Goal: Communication & Community: Ask a question

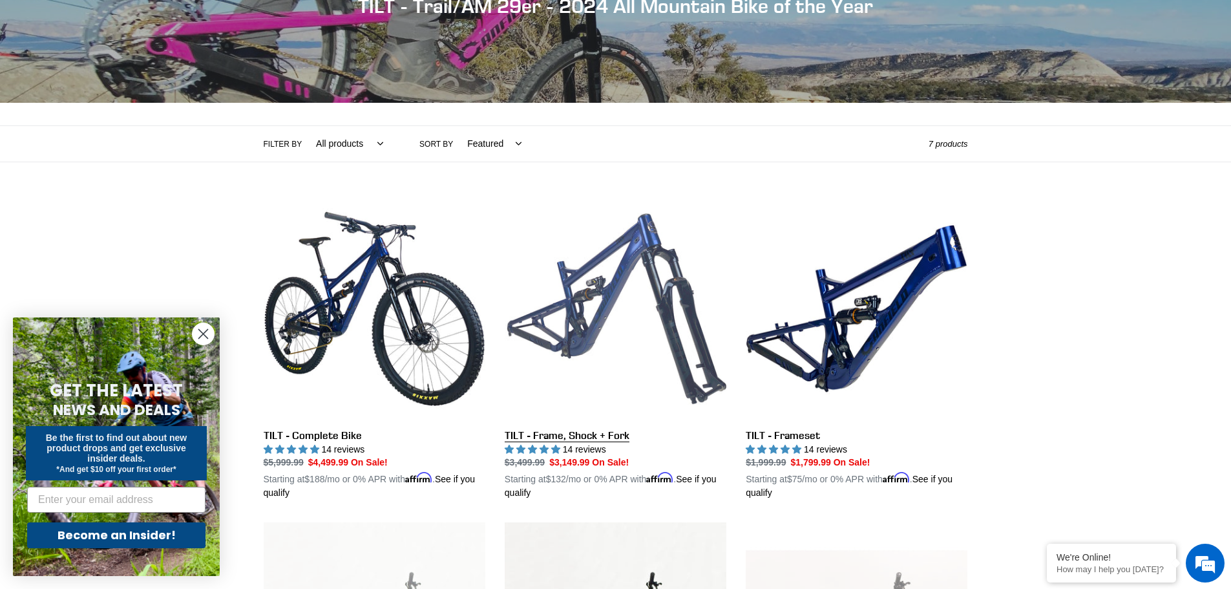
scroll to position [258, 0]
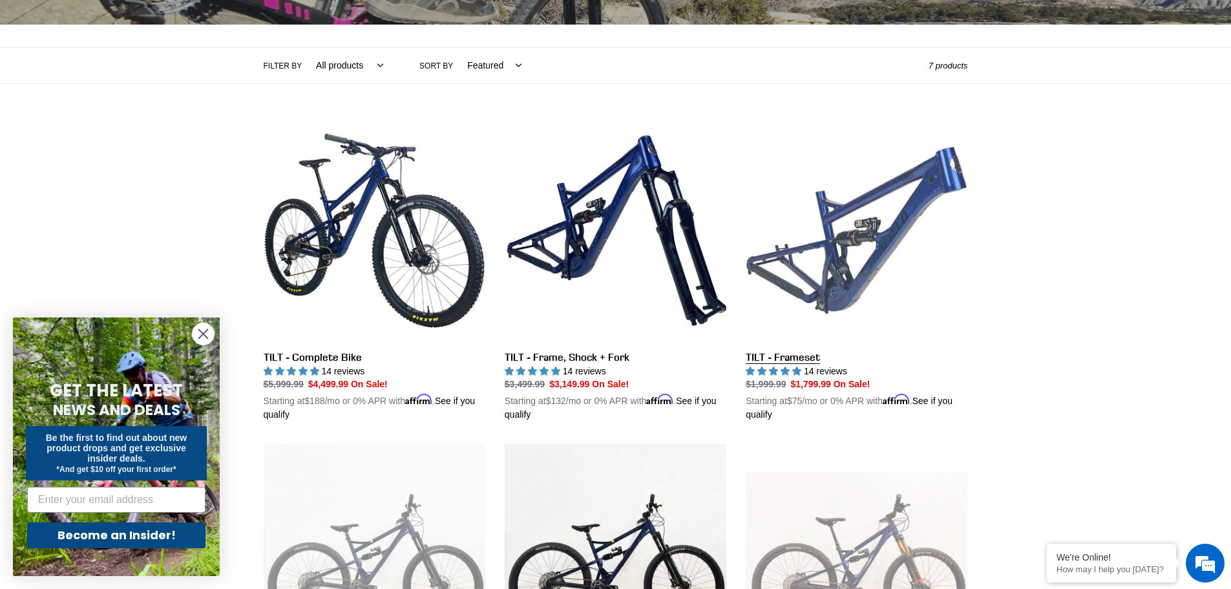
click at [859, 233] on link "TILT - Frameset" at bounding box center [857, 271] width 222 height 302
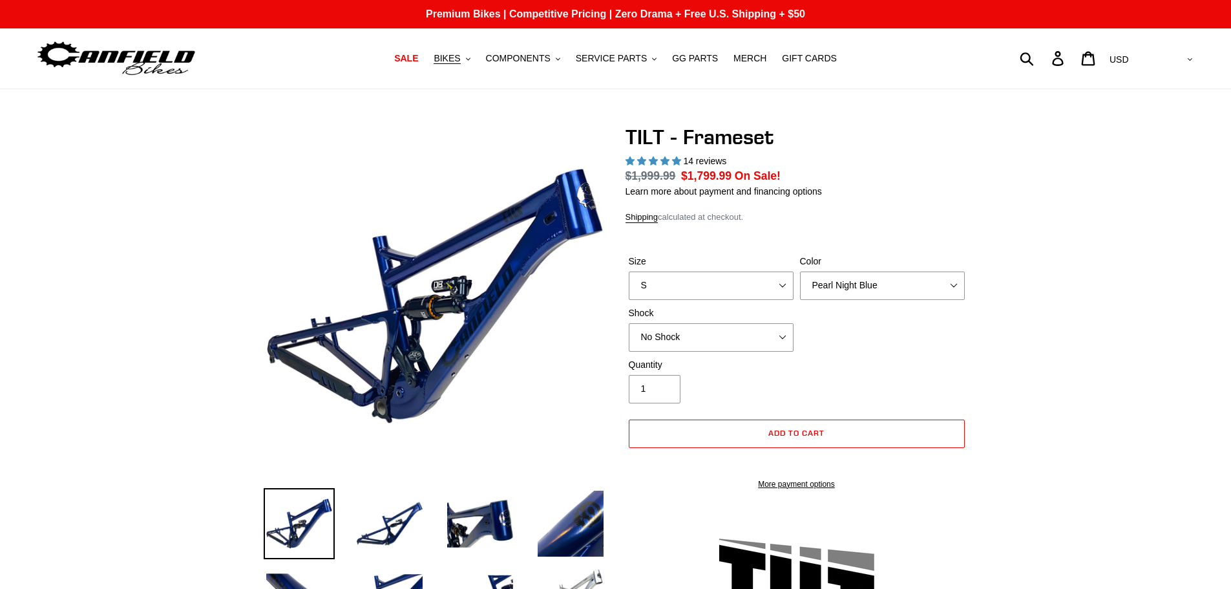
select select "highest-rating"
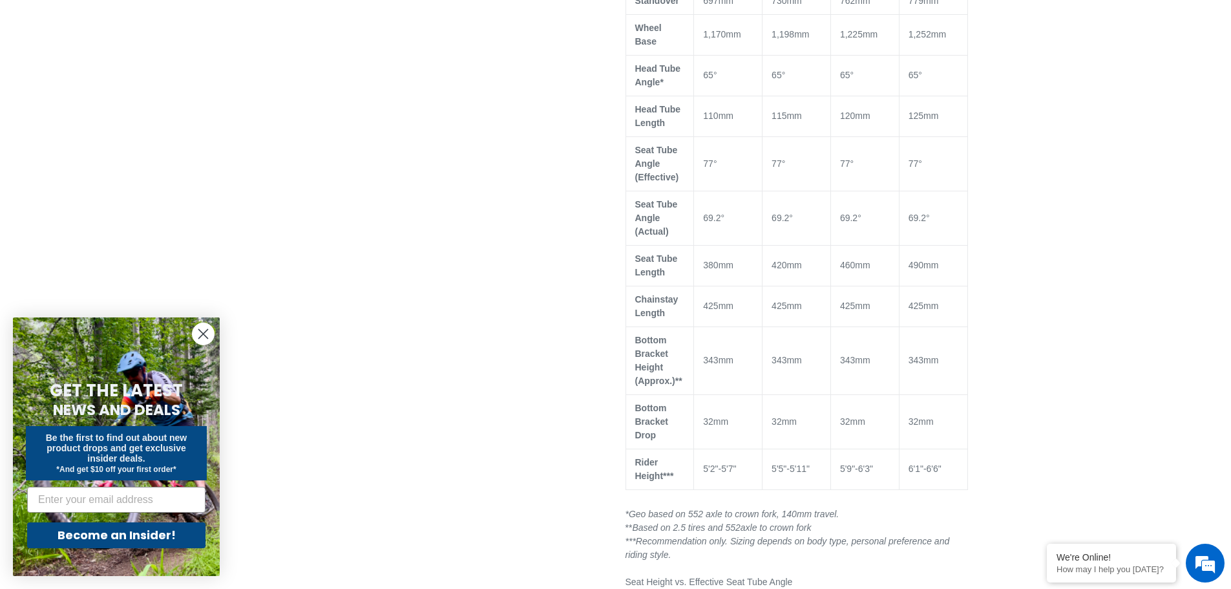
scroll to position [1098, 0]
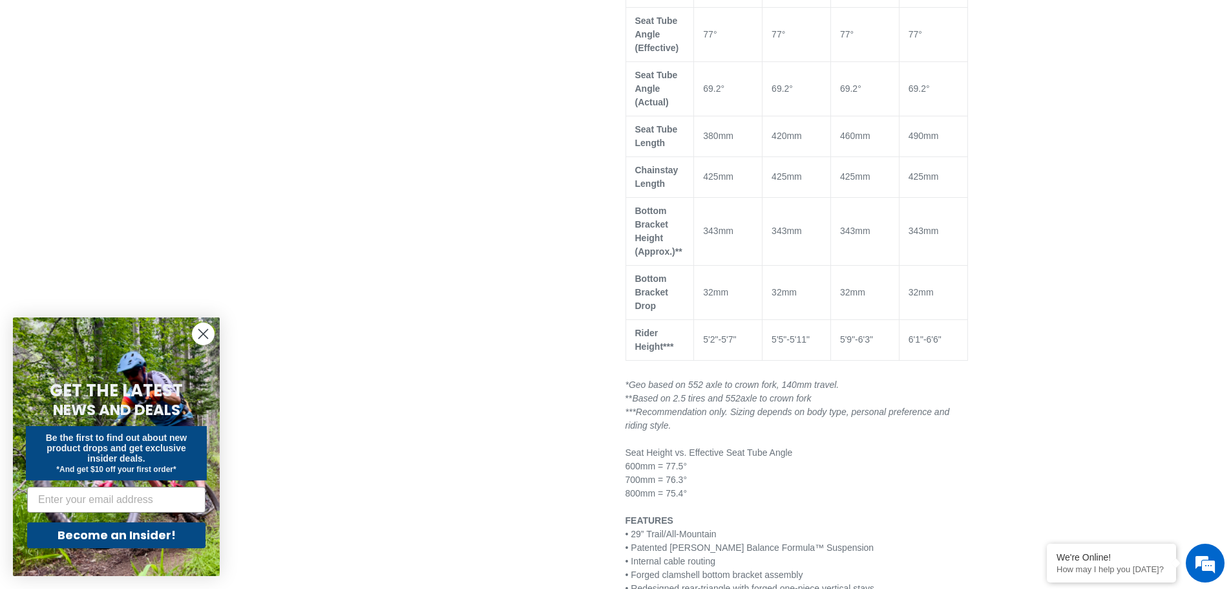
click at [200, 335] on circle "Close dialog" at bounding box center [203, 333] width 21 height 21
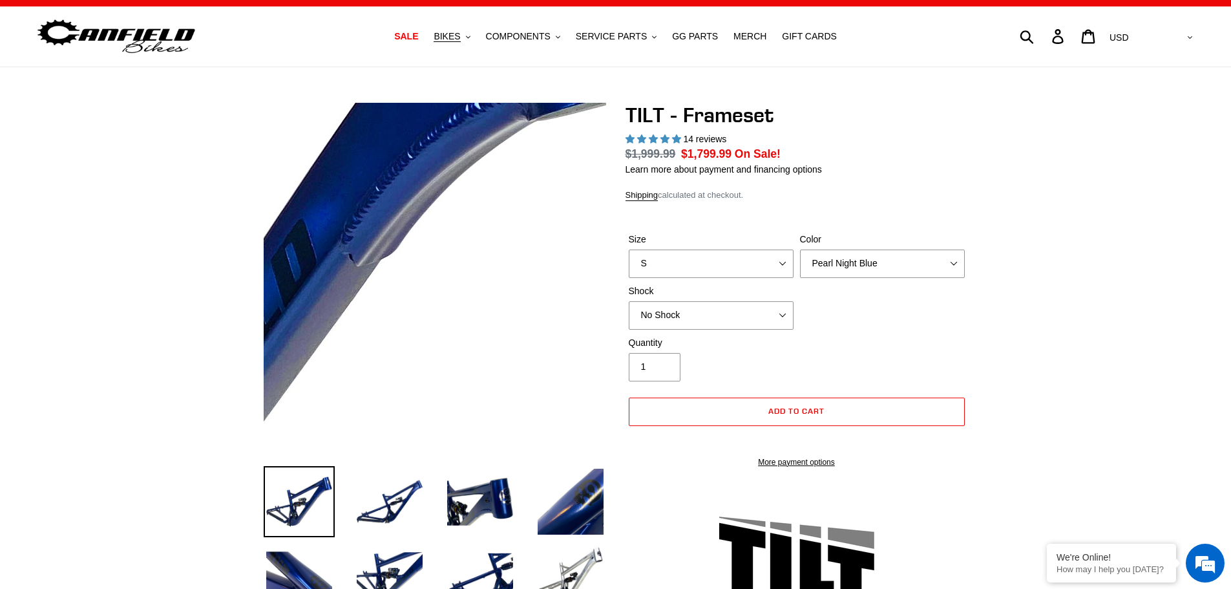
scroll to position [0, 0]
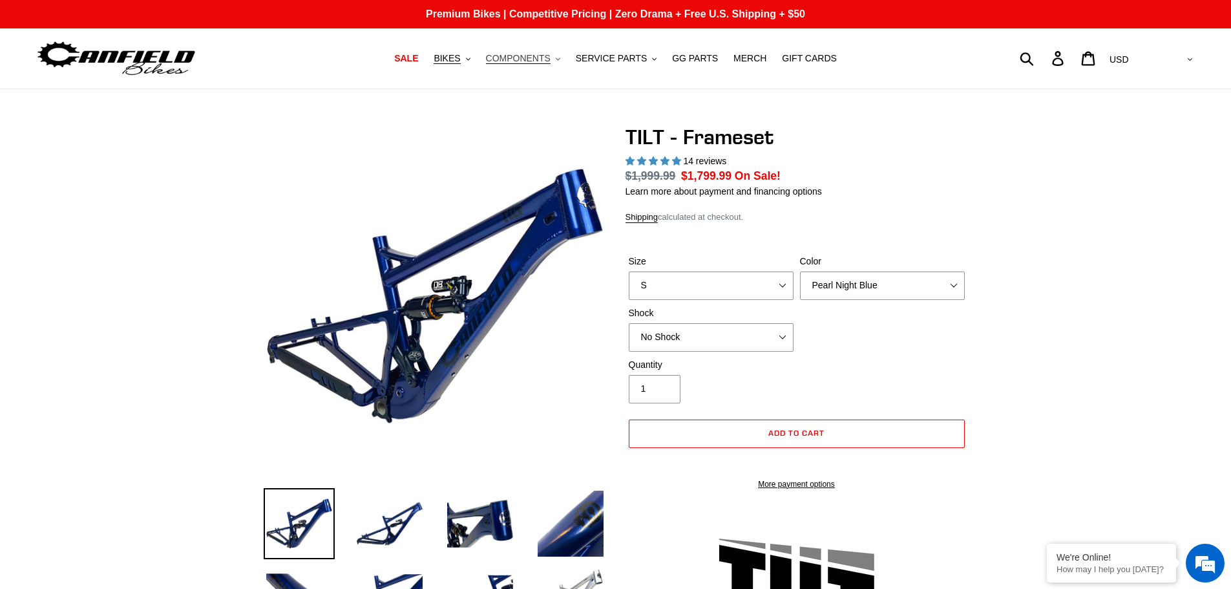
click at [538, 59] on span "COMPONENTS" at bounding box center [518, 58] width 65 height 11
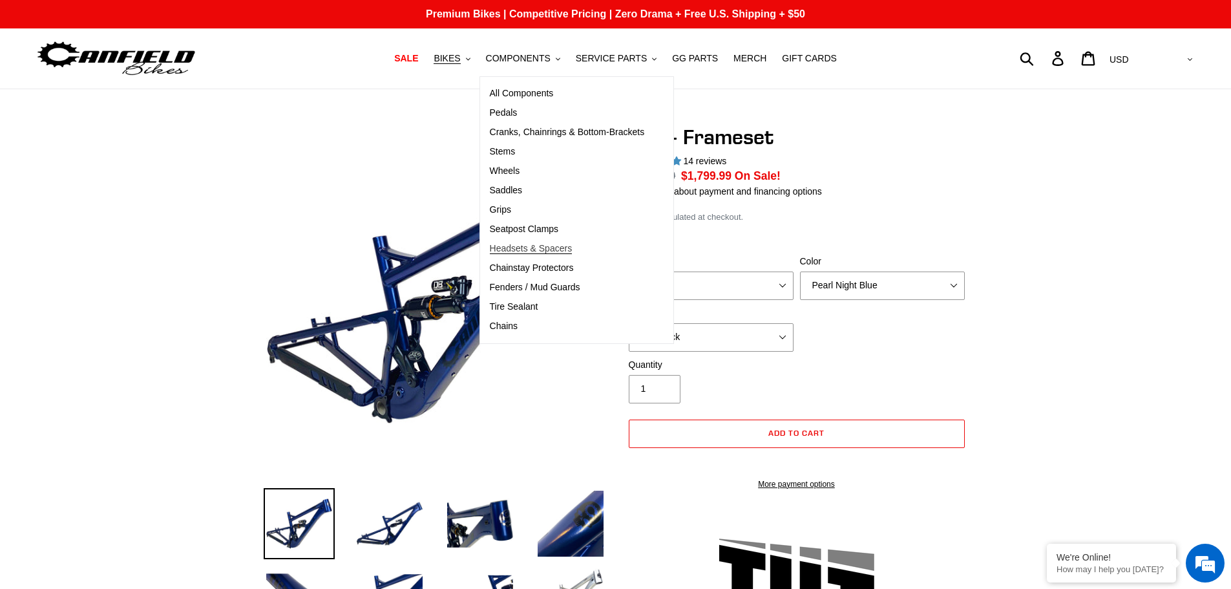
click at [532, 251] on span "Headsets & Spacers" at bounding box center [531, 248] width 83 height 11
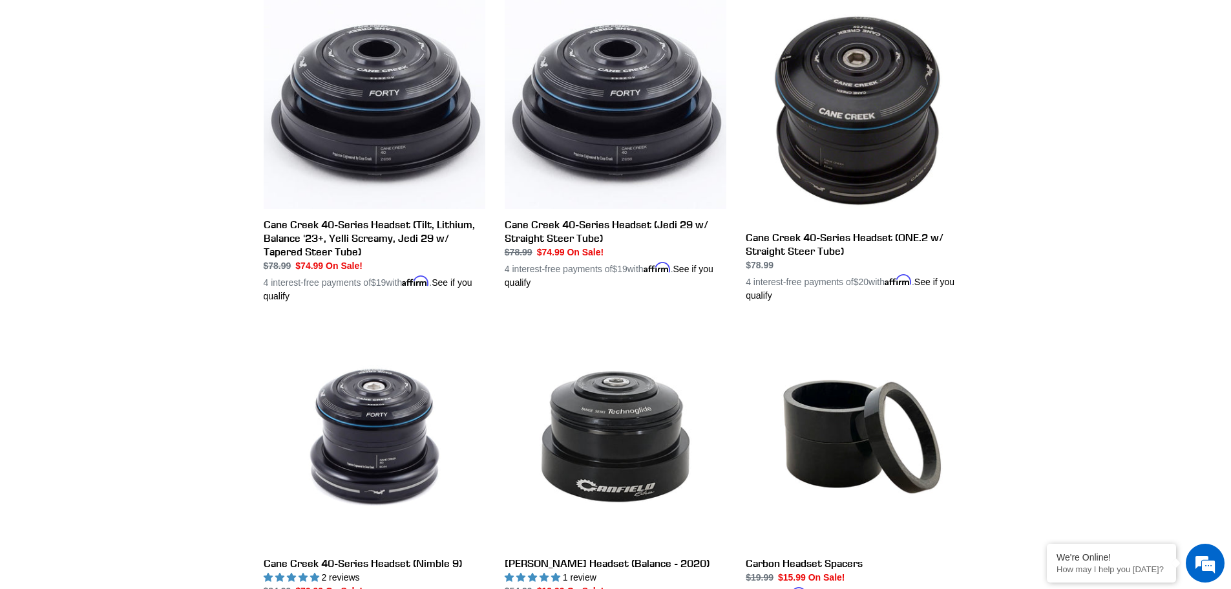
scroll to position [258, 0]
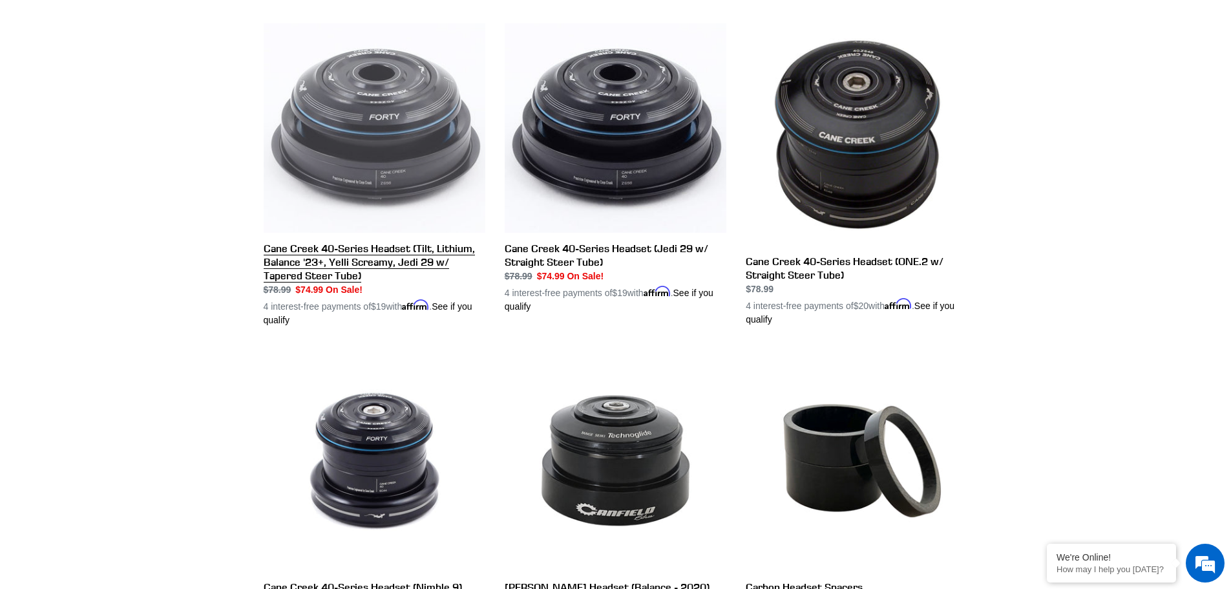
click at [306, 268] on link "Cane Creek 40-Series Headset (Tilt, Lithium, Balance '23+, Yelli Screamy, Jedi …" at bounding box center [375, 174] width 222 height 303
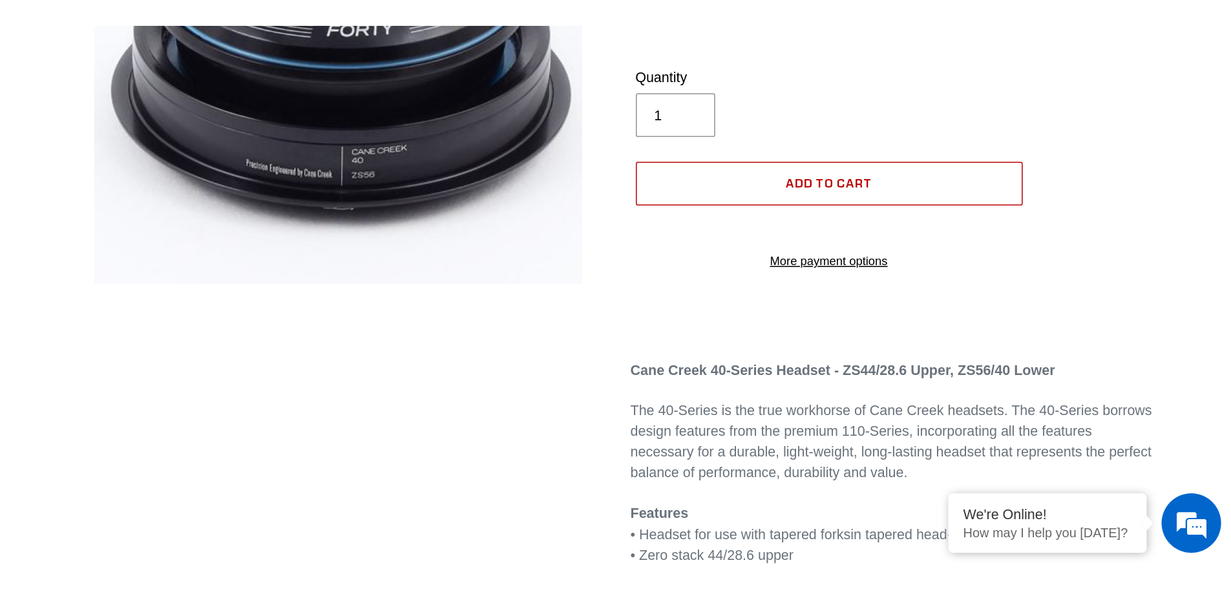
scroll to position [258, 0]
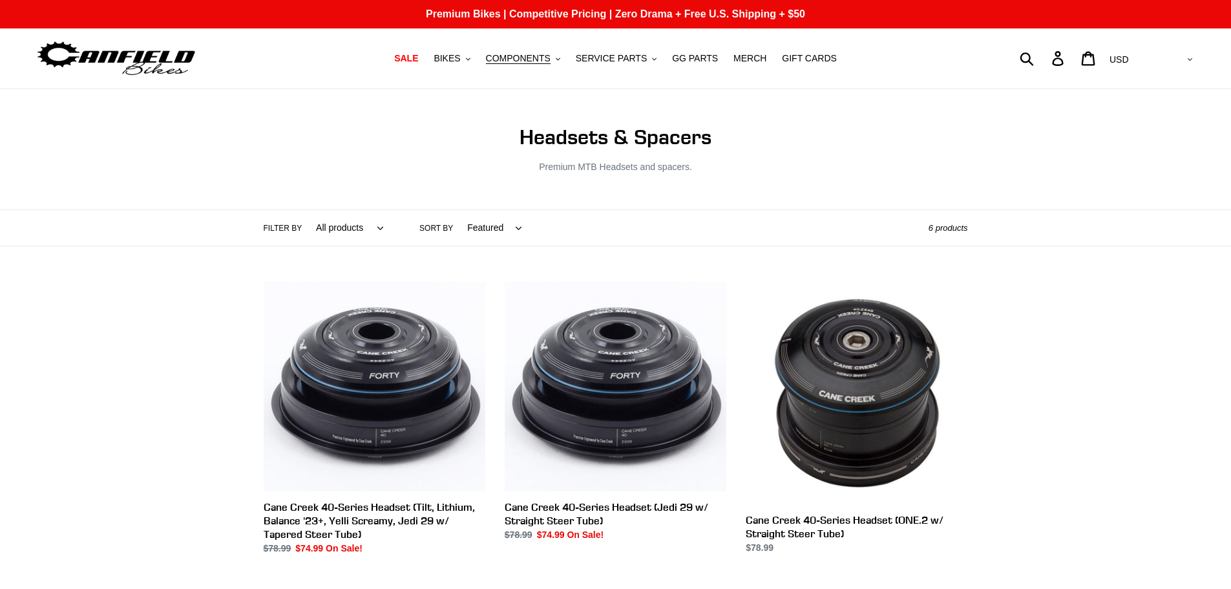
scroll to position [258, 0]
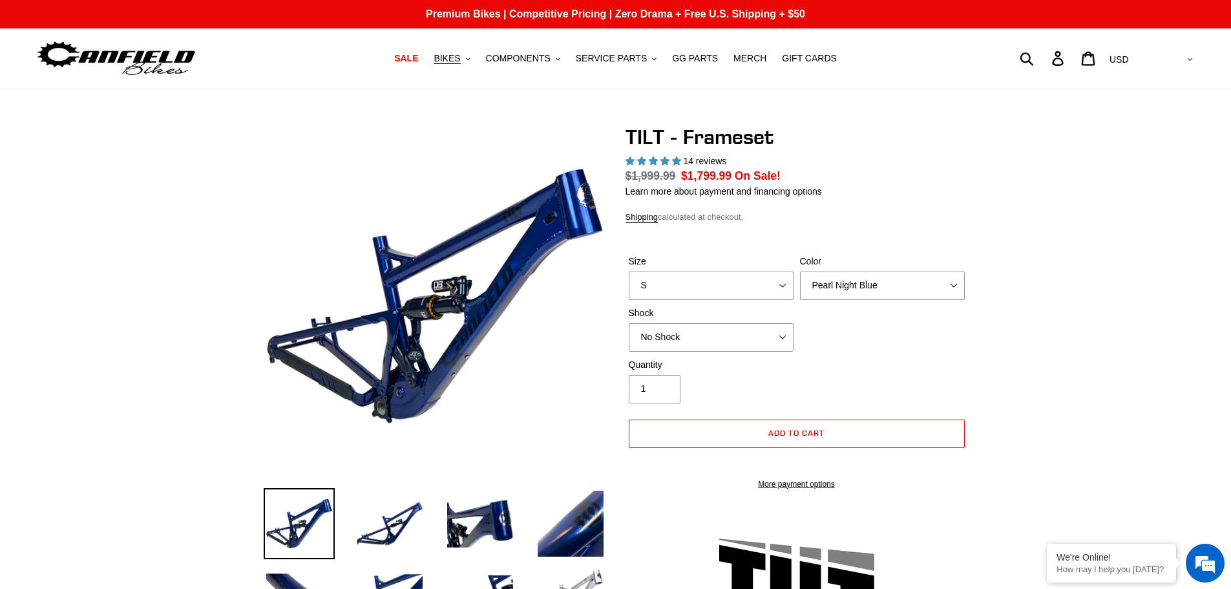
select select "highest-rating"
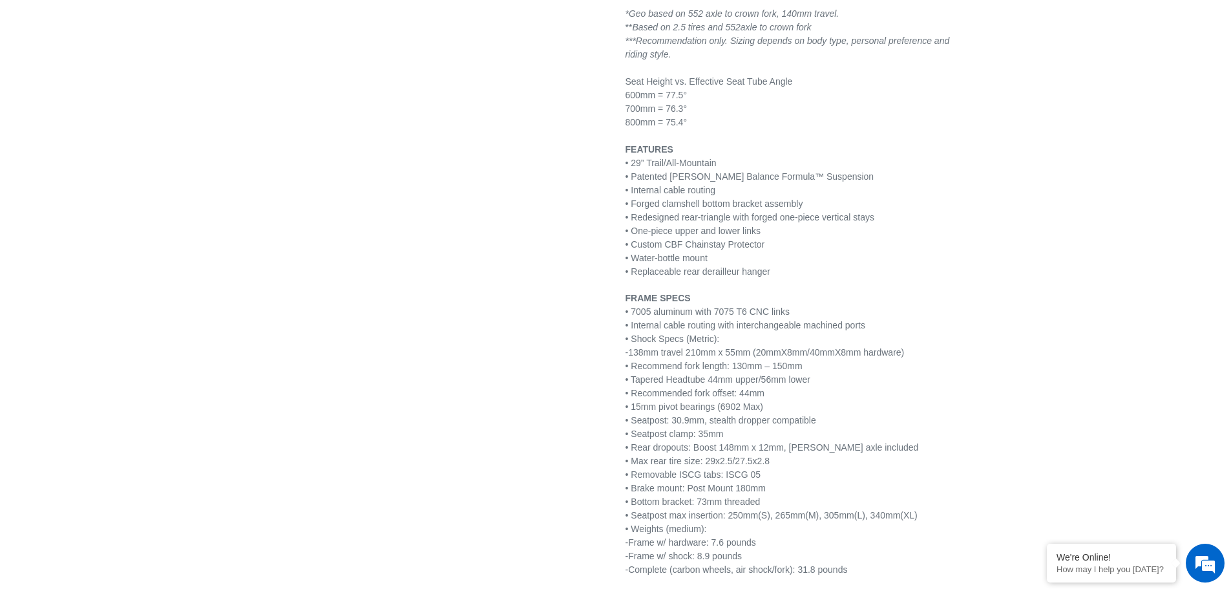
scroll to position [1550, 0]
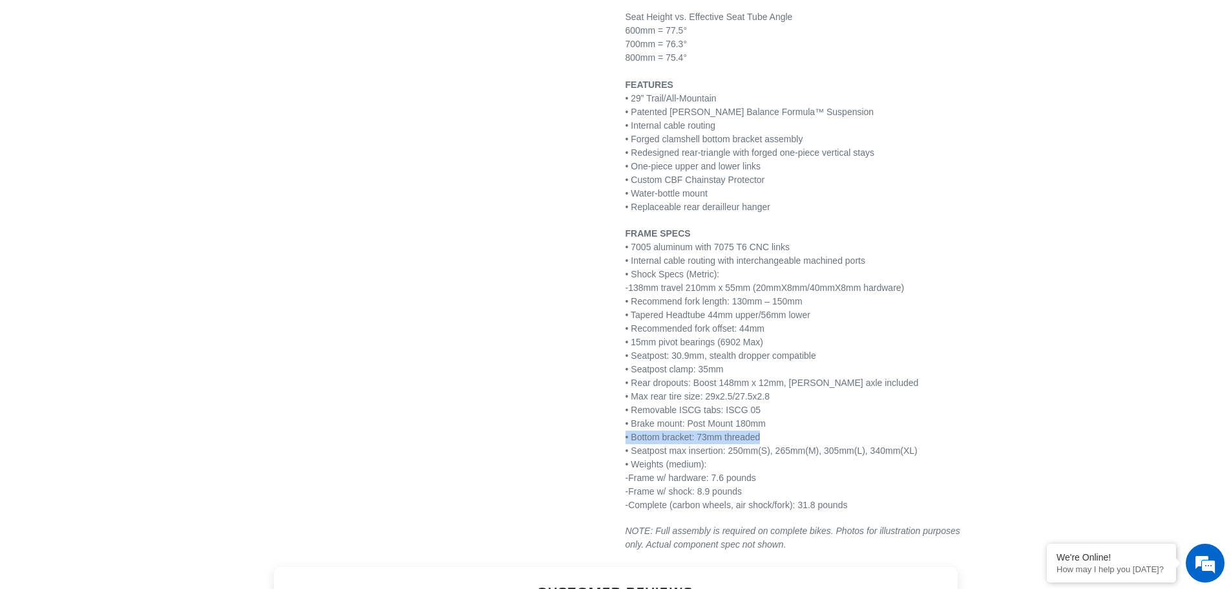
drag, startPoint x: 767, startPoint y: 439, endPoint x: 621, endPoint y: 437, distance: 146.0
drag, startPoint x: 633, startPoint y: 356, endPoint x: 727, endPoint y: 366, distance: 94.2
click at [727, 366] on p "FRAME SPECS • 7005 aluminum with 7075 T6 CNC links • Internal cable routing wit…" at bounding box center [796, 369] width 342 height 285
click at [722, 373] on p "FRAME SPECS • 7005 aluminum with 7075 T6 CNC links • Internal cable routing wit…" at bounding box center [796, 369] width 342 height 285
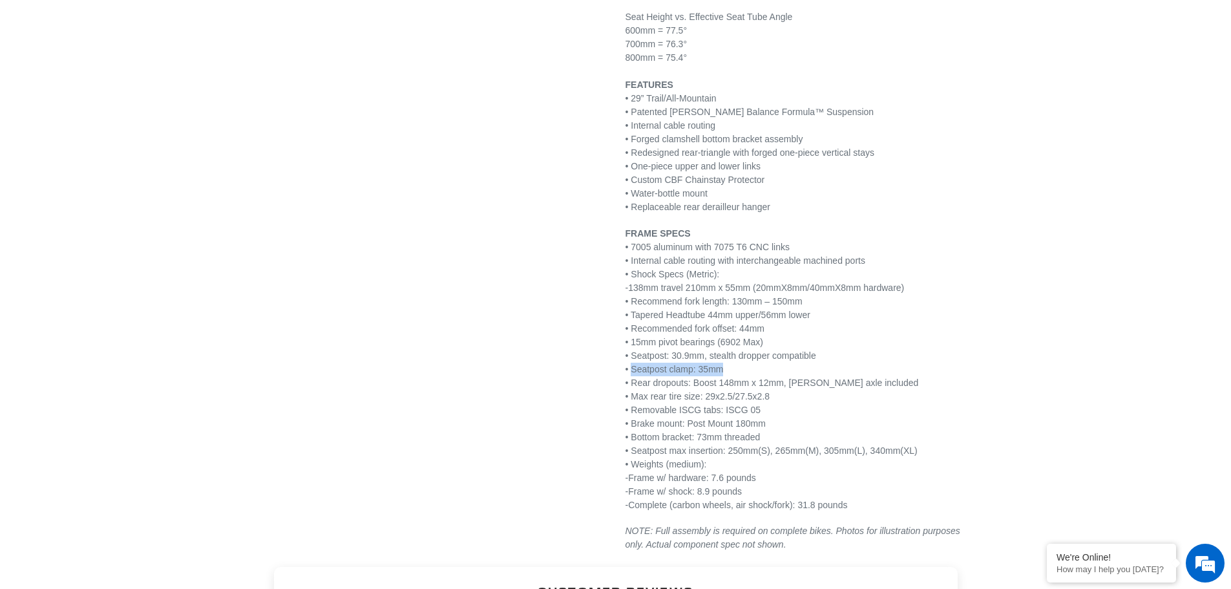
drag, startPoint x: 727, startPoint y: 370, endPoint x: 632, endPoint y: 371, distance: 95.6
click at [632, 371] on p "FRAME SPECS • 7005 aluminum with 7075 T6 CNC links • Internal cable routing wit…" at bounding box center [796, 369] width 342 height 285
copy p "Seatpost clamp: 35mm"
click at [1120, 561] on div "We're Online!" at bounding box center [1111, 557] width 110 height 10
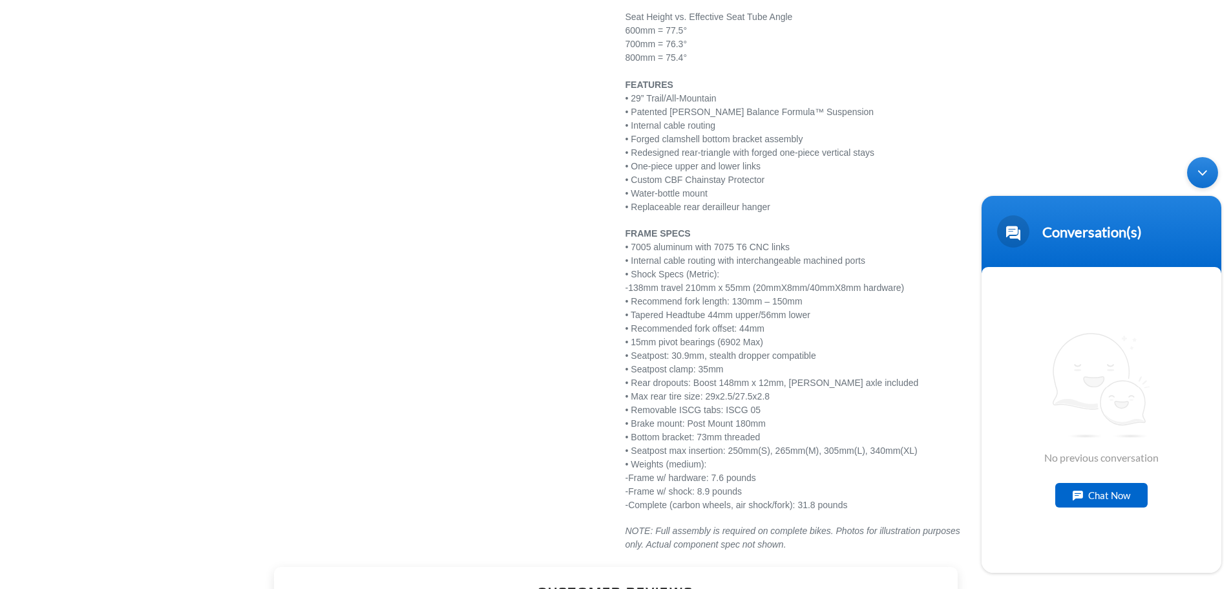
click at [1074, 534] on div "No previous conversation Chat Now" at bounding box center [1101, 420] width 240 height 306
click at [1088, 501] on div "Chat Now" at bounding box center [1101, 495] width 92 height 25
click at [1072, 527] on textarea "Type your message and hit 'Enter'" at bounding box center [1101, 525] width 240 height 45
type textarea "good afternoon"
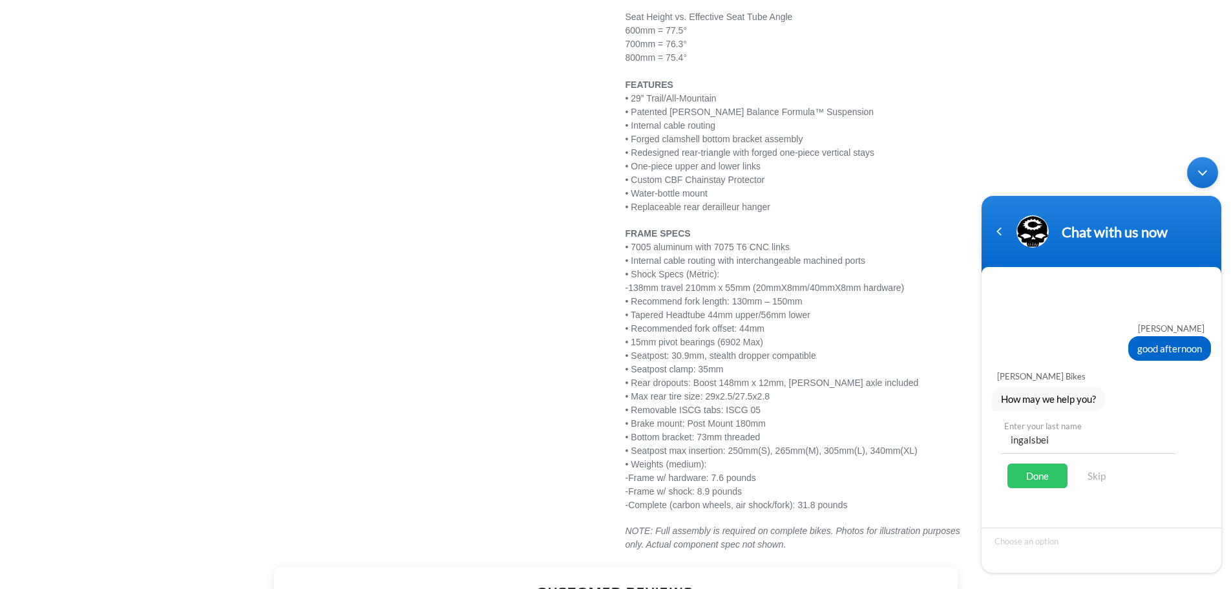
type input "[PERSON_NAME]"
click at [1049, 480] on div "Done" at bounding box center [1037, 475] width 60 height 25
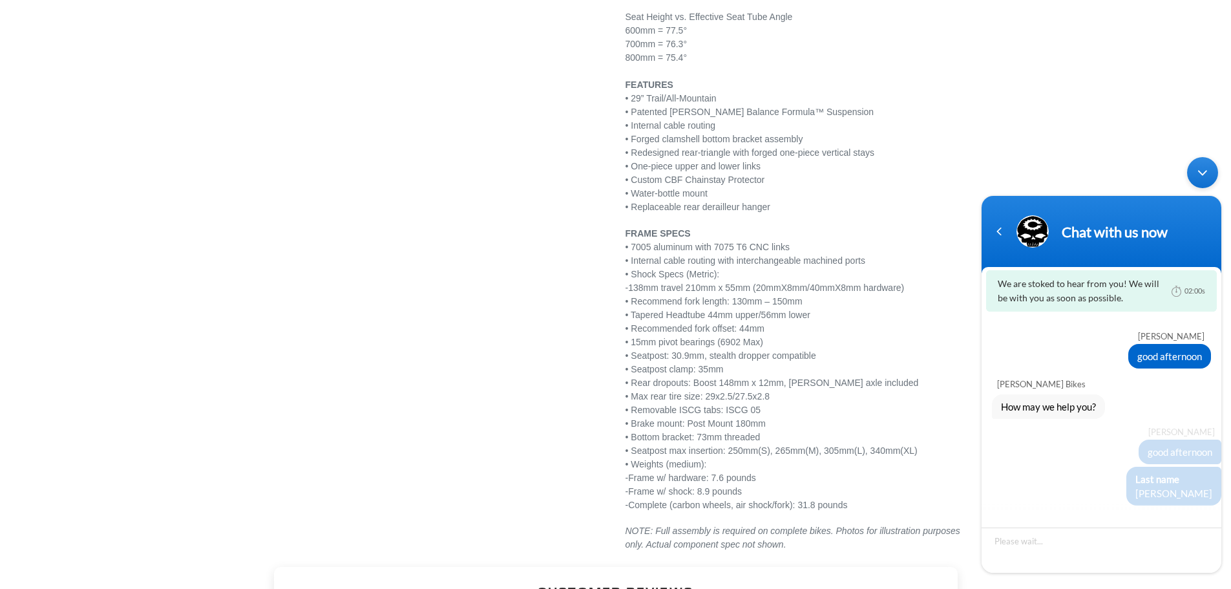
scroll to position [0, 0]
click at [1025, 550] on textarea "Type your message and hit 'Enter'" at bounding box center [1101, 549] width 240 height 45
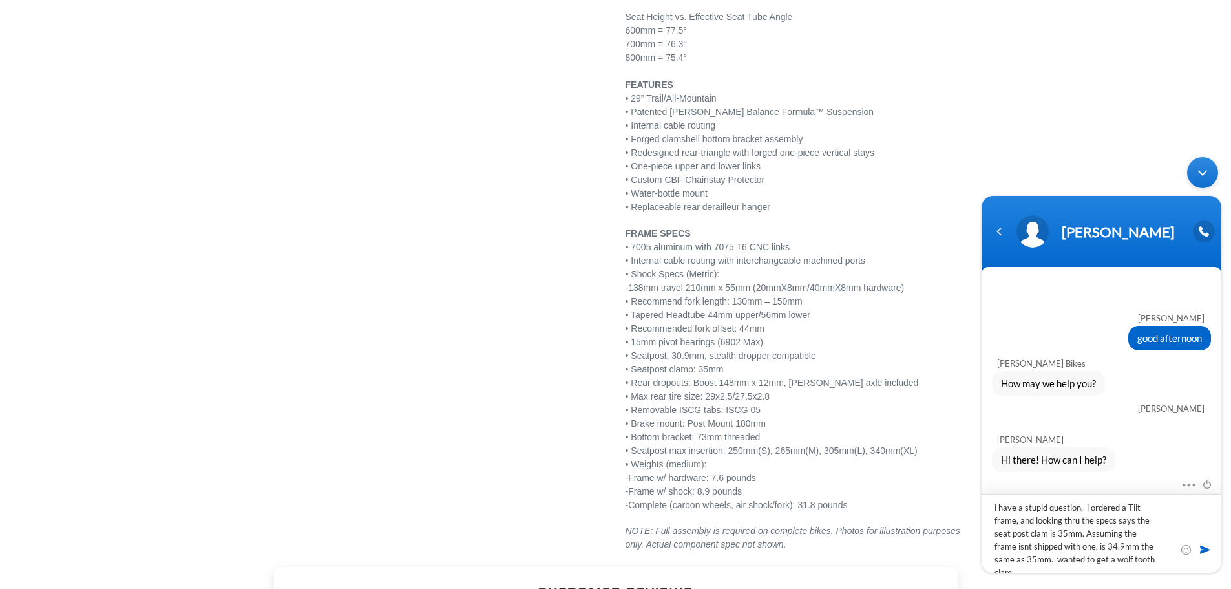
type textarea "i have a stupid question, i ordered a Tilt frame, and looking thru the specs sa…"
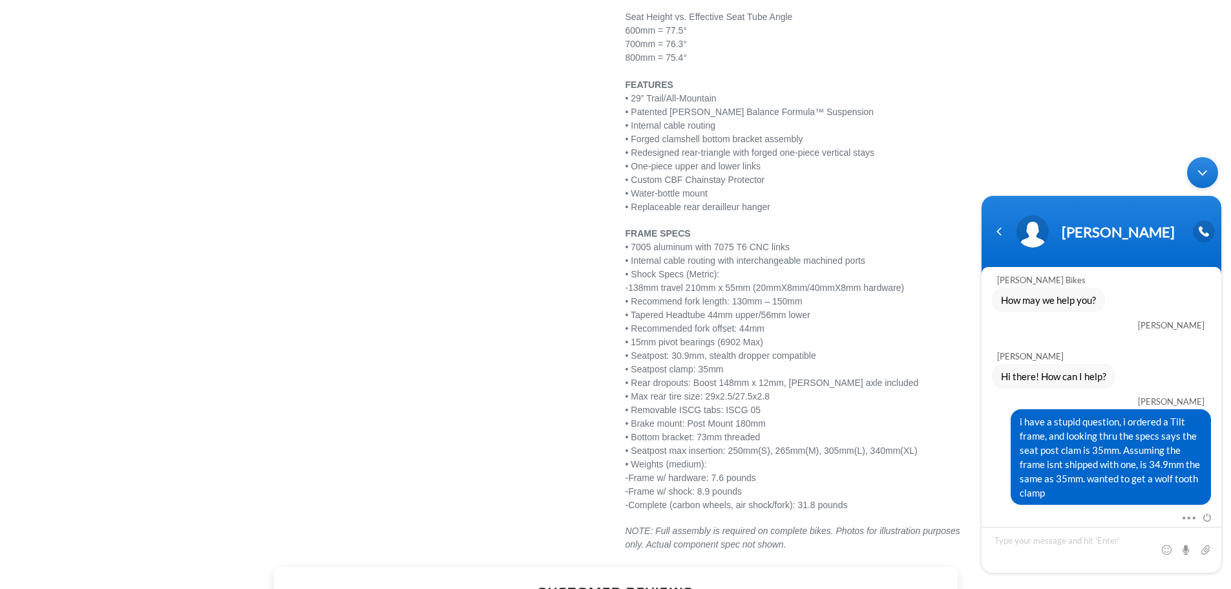
scroll to position [119, 0]
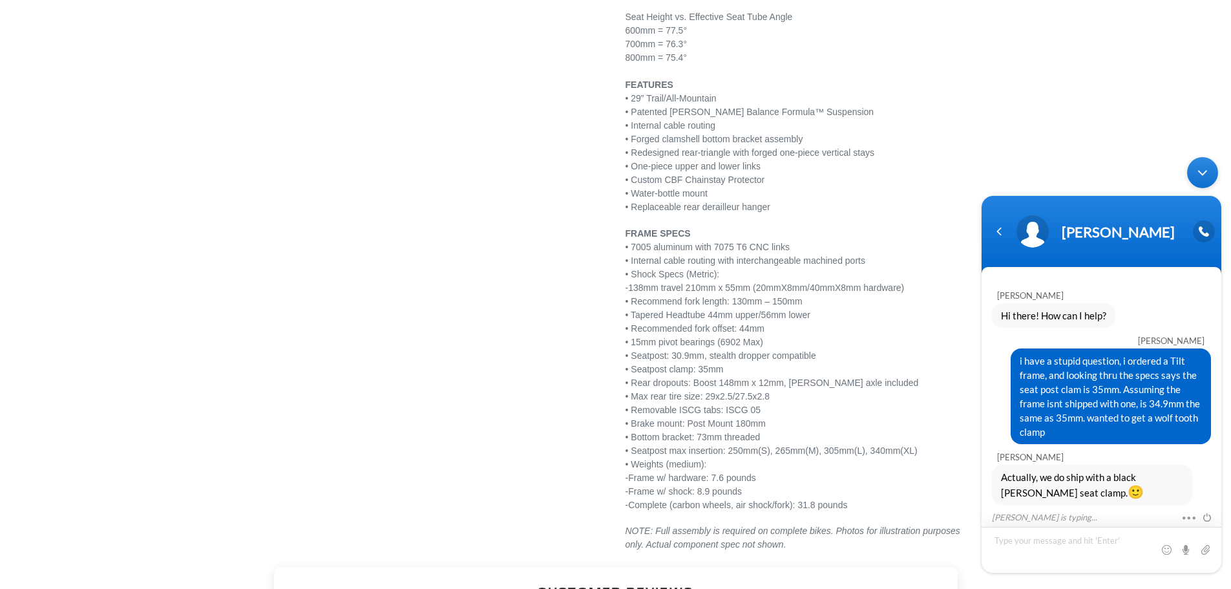
drag, startPoint x: 1061, startPoint y: 548, endPoint x: 1060, endPoint y: 541, distance: 7.1
click at [1061, 548] on textarea "Type your message and hit 'Enter'" at bounding box center [1101, 550] width 240 height 46
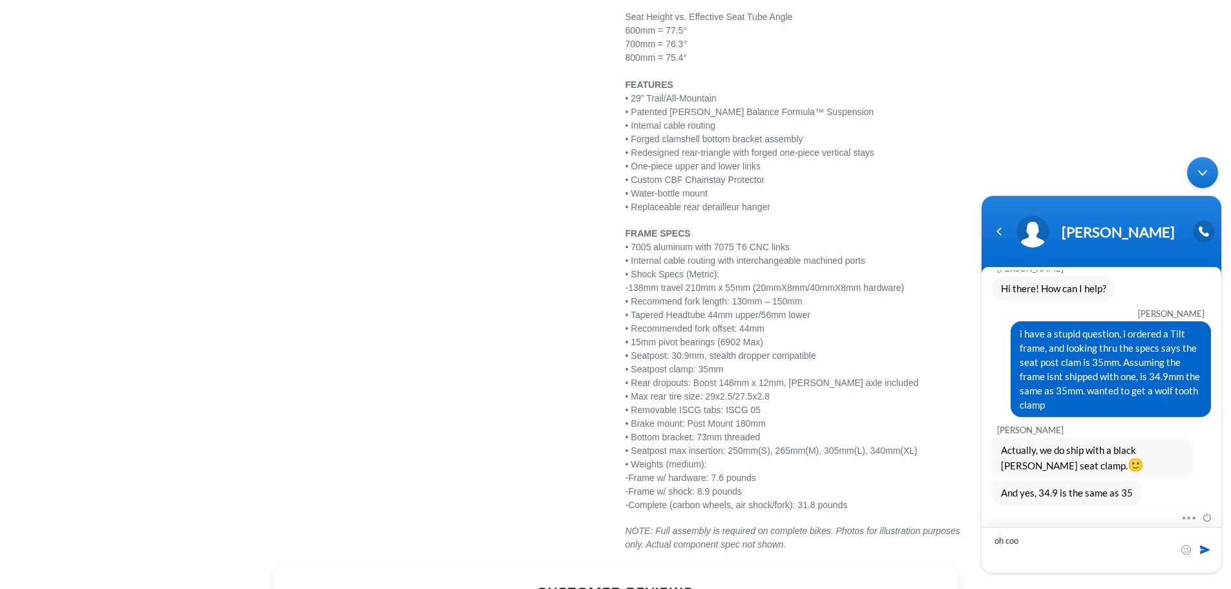
type textarea "oh cool"
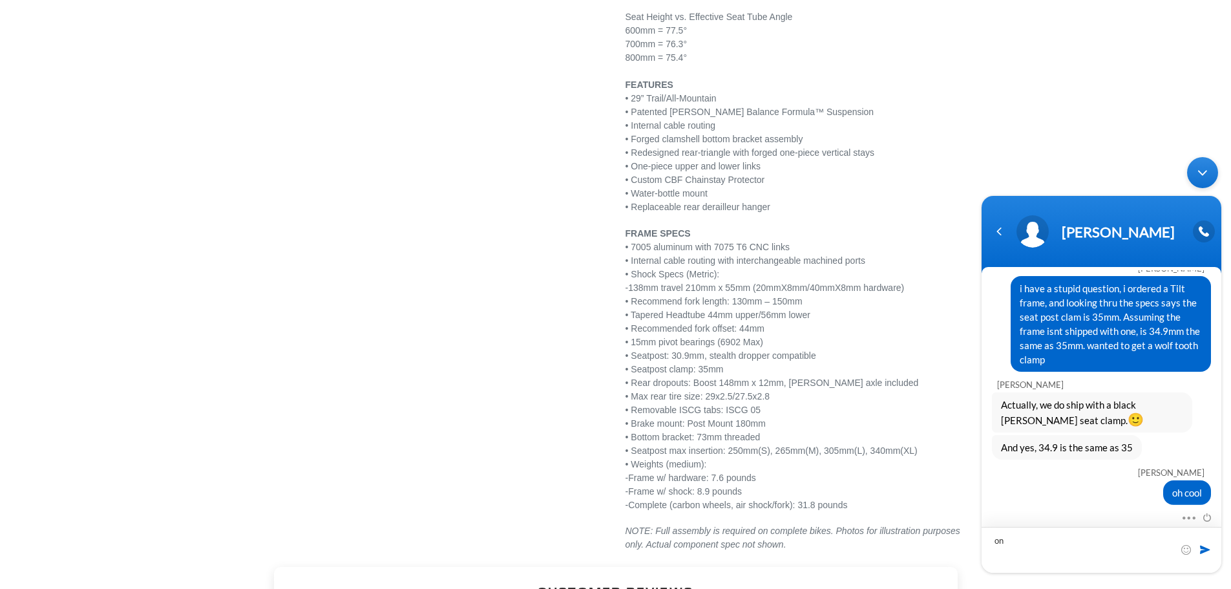
type textarea "o"
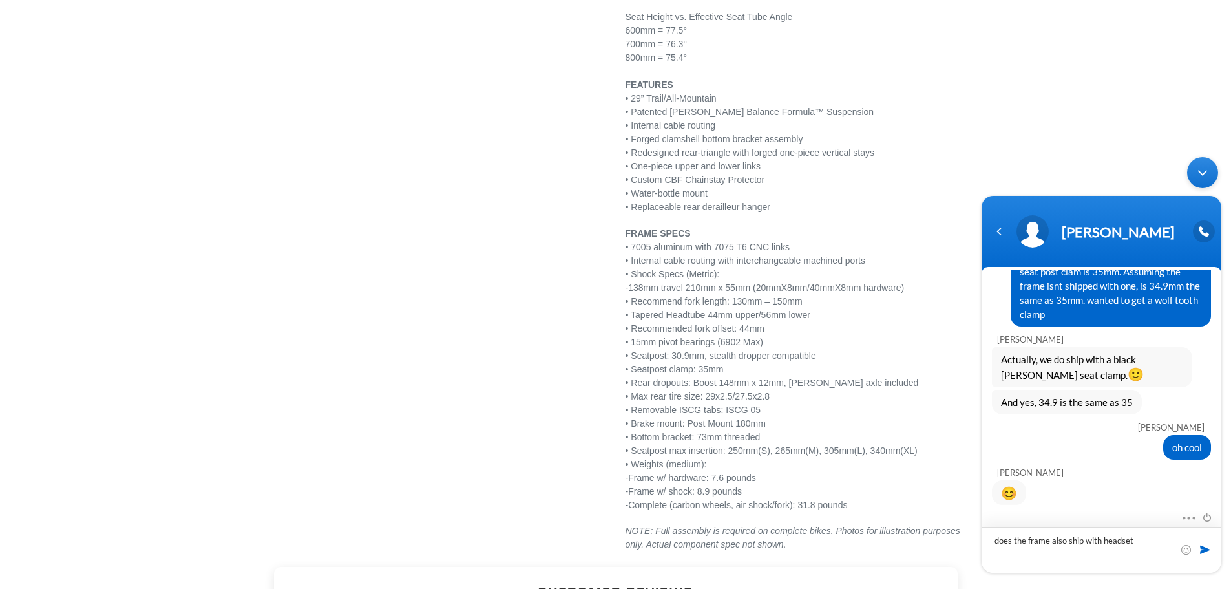
type textarea "does the frame also ship with headset?"
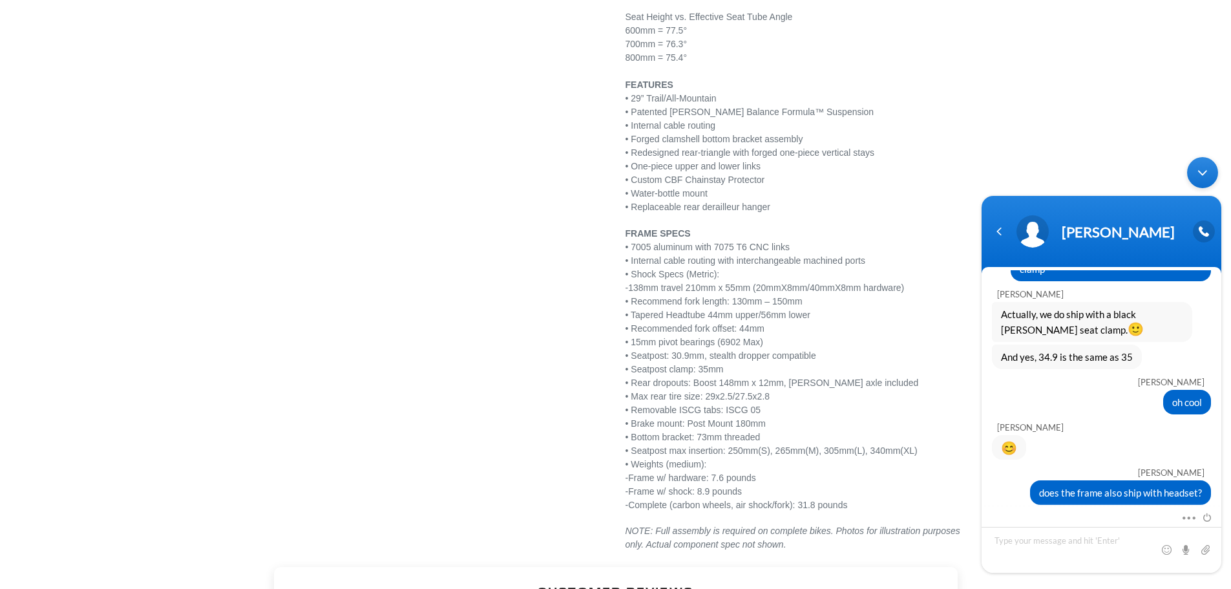
scroll to position [370, 0]
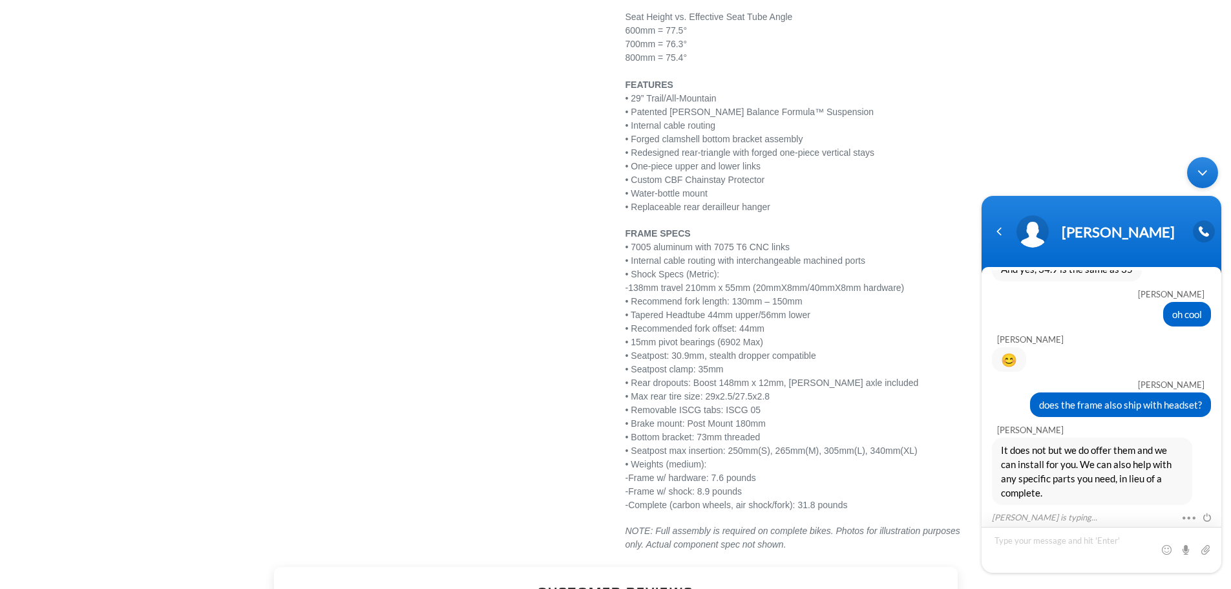
click at [1045, 543] on textarea "Type your message and hit 'Enter'" at bounding box center [1101, 550] width 240 height 46
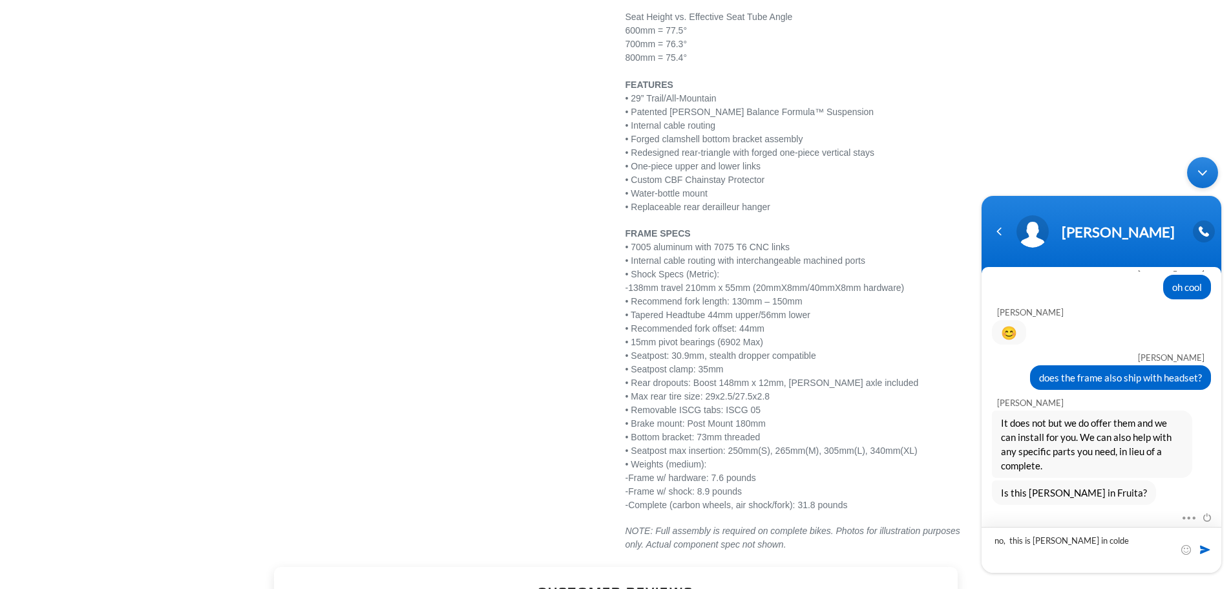
type textarea "no, this is [PERSON_NAME] in [PERSON_NAME]"
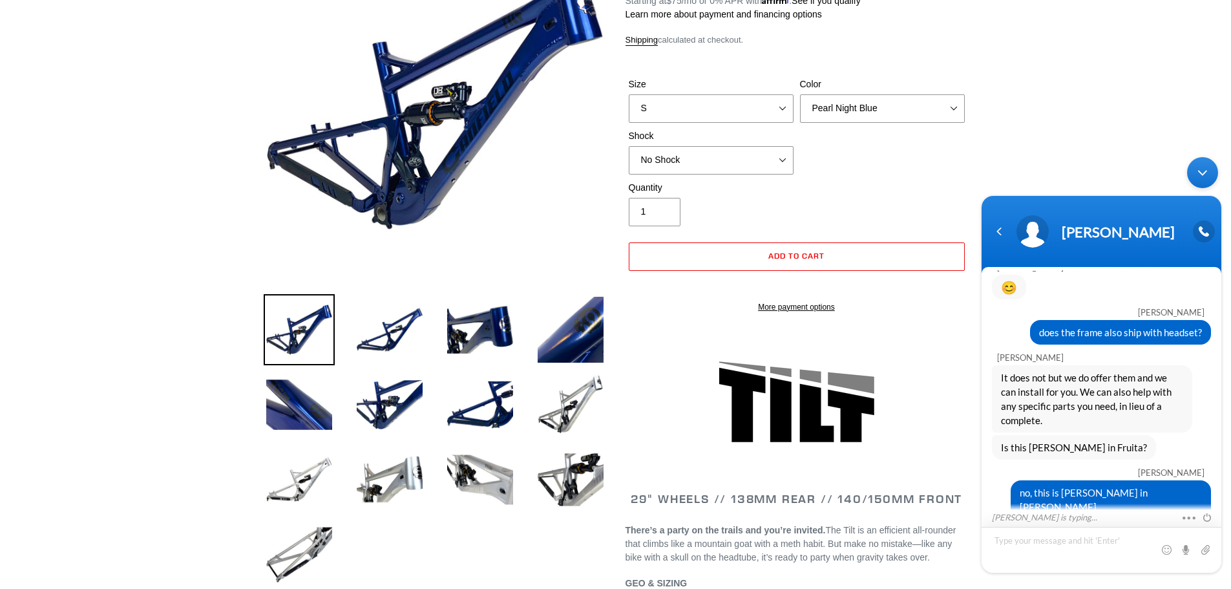
scroll to position [0, 0]
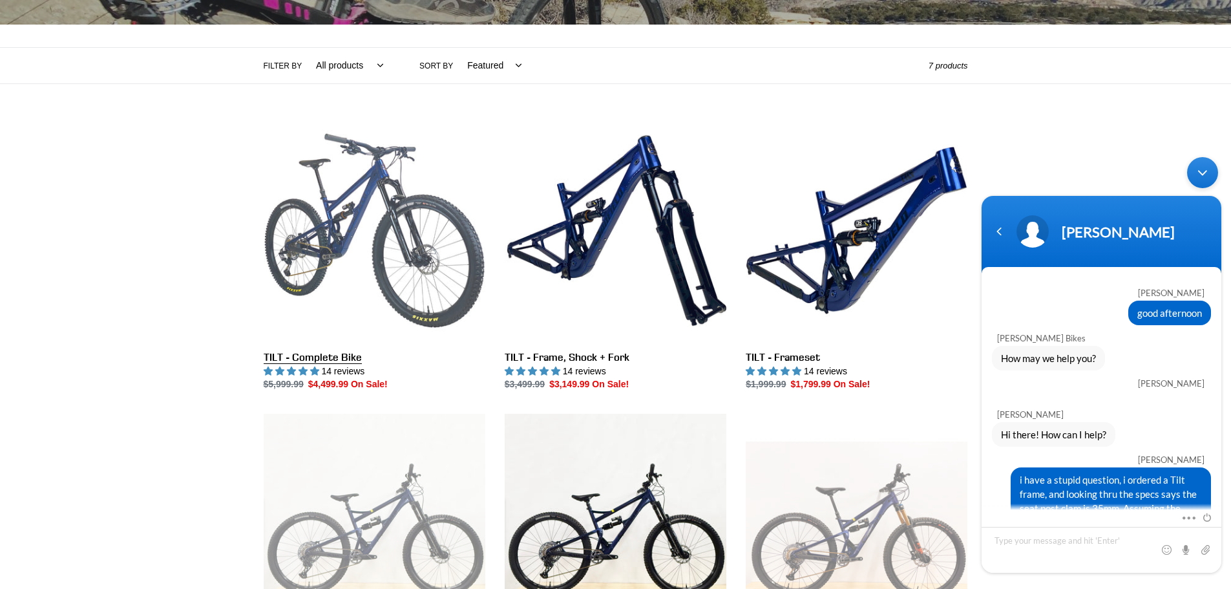
scroll to position [439, 0]
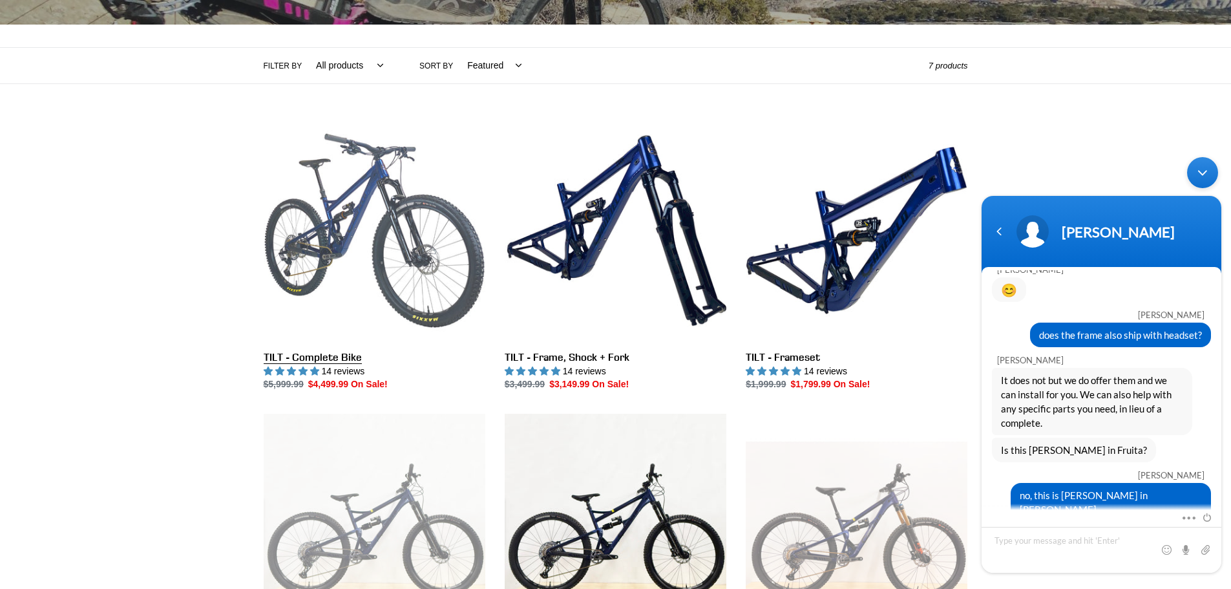
click at [452, 266] on link "TILT - Complete Bike" at bounding box center [375, 256] width 222 height 272
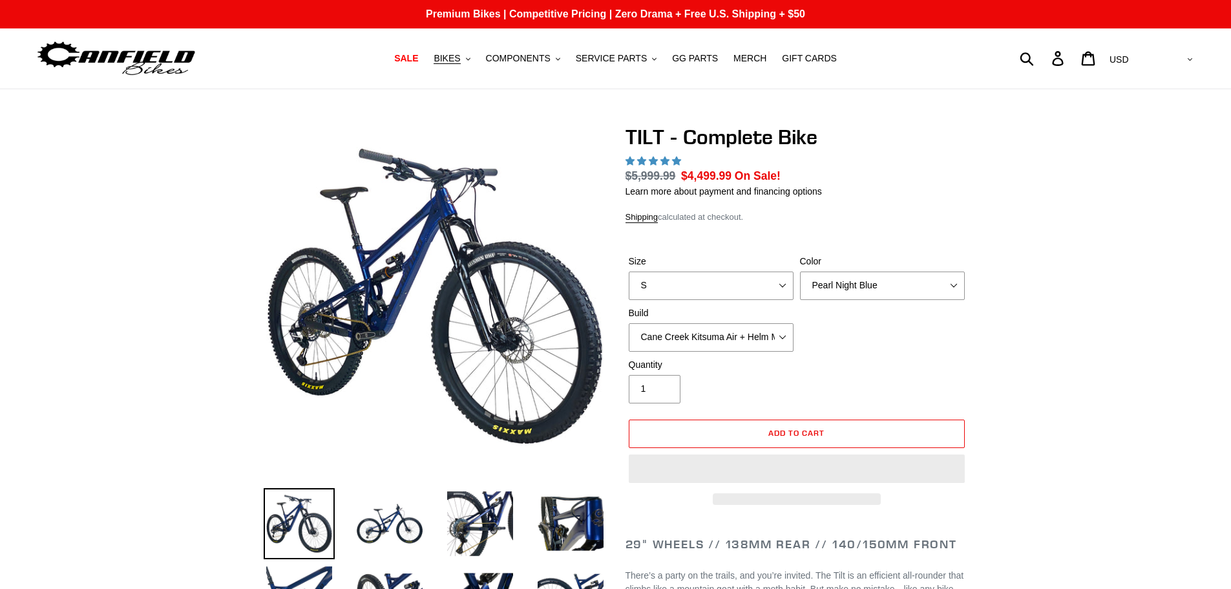
select select "highest-rating"
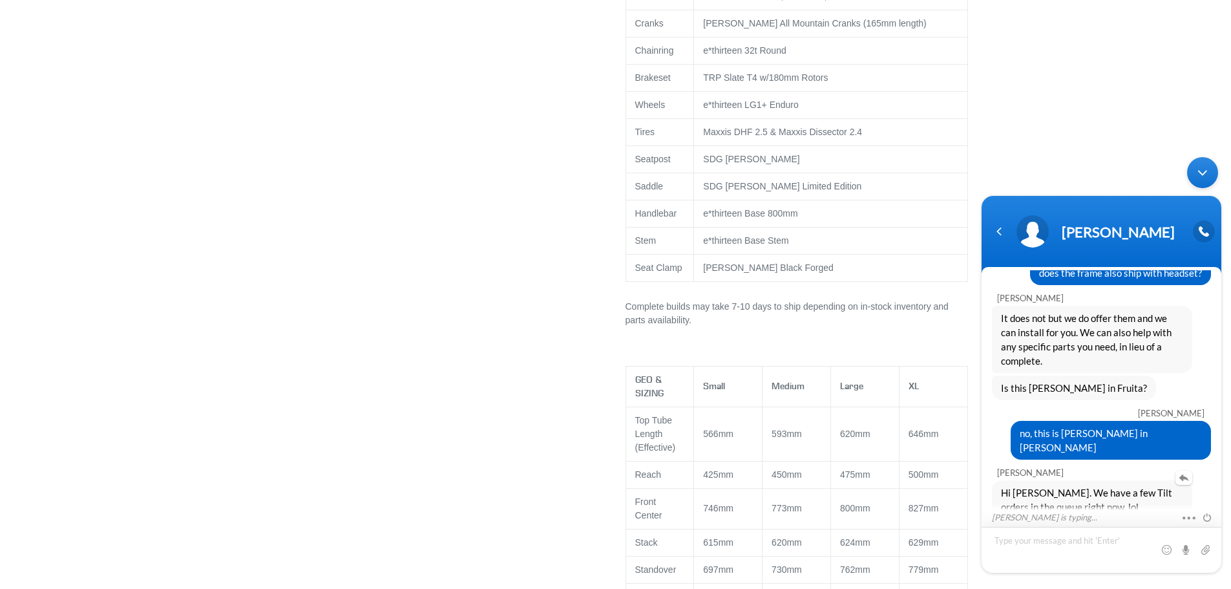
scroll to position [479, 0]
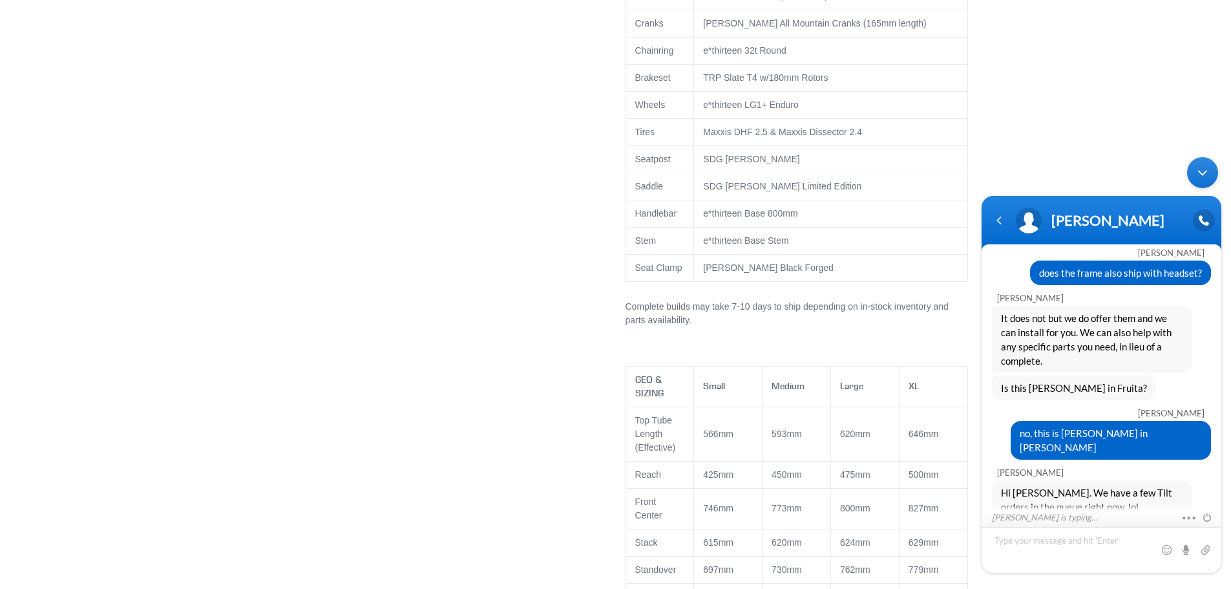
click at [1063, 543] on textarea "Type your message and hit 'Enter'" at bounding box center [1101, 550] width 240 height 46
type textarea "ah"
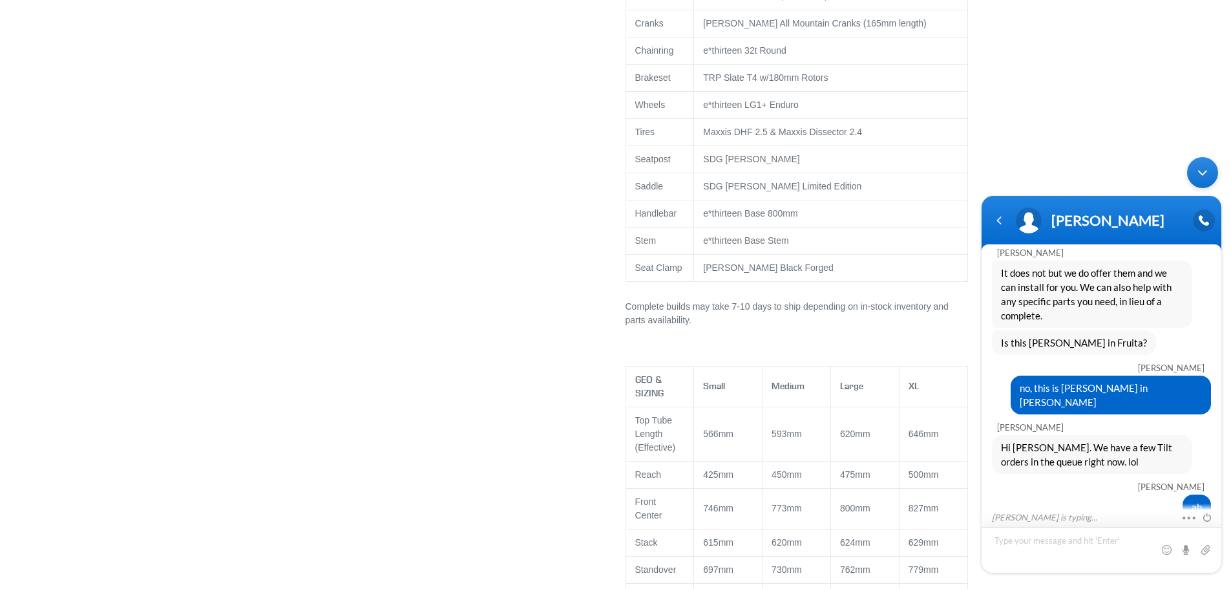
scroll to position [569, 0]
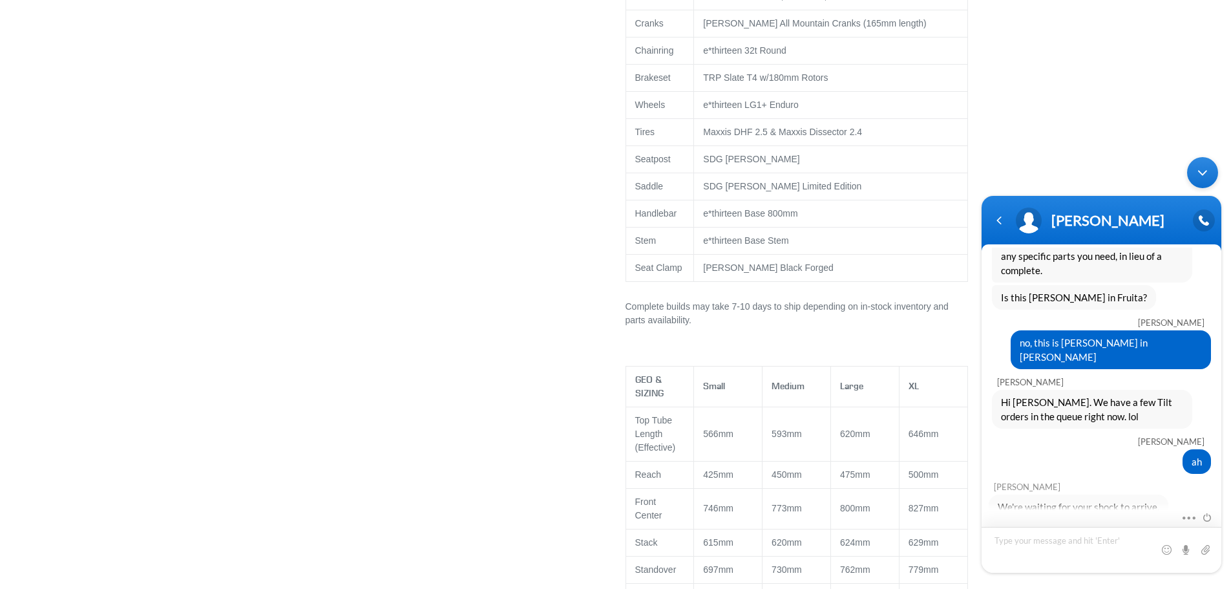
type textarea "a"
type textarea "ooooh ok"
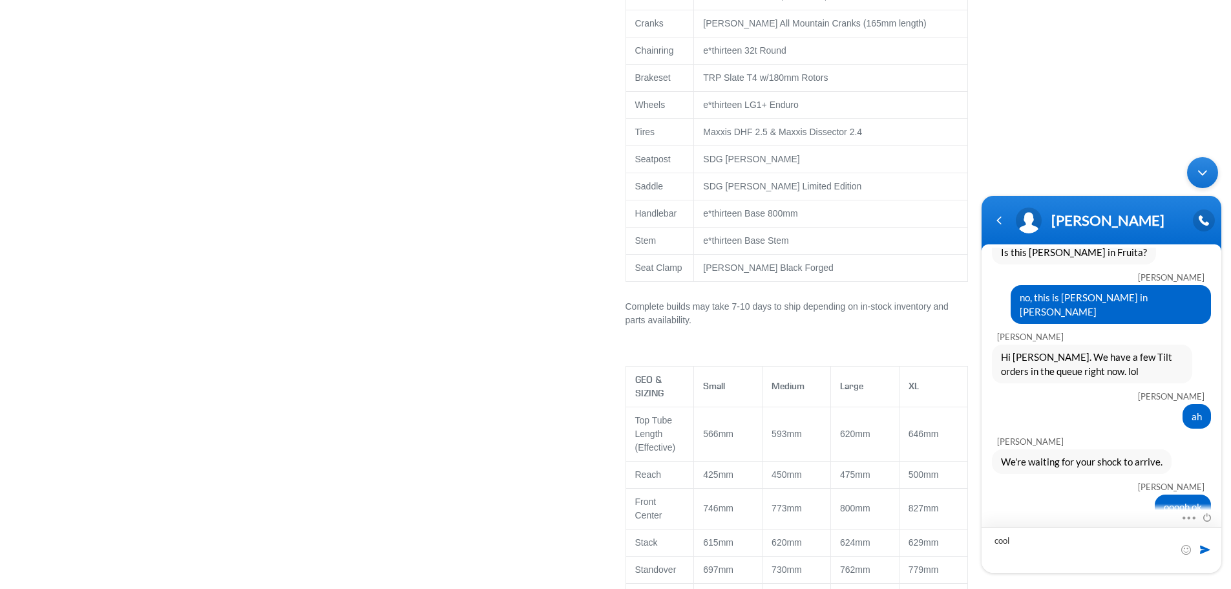
type textarea "cool."
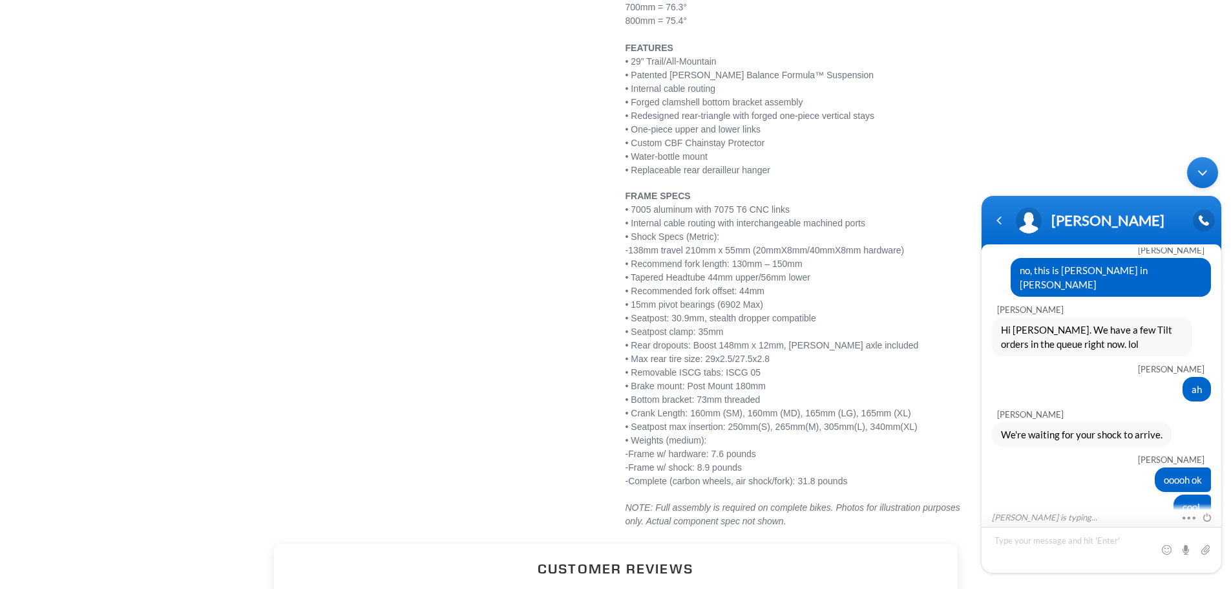
scroll to position [2003, 0]
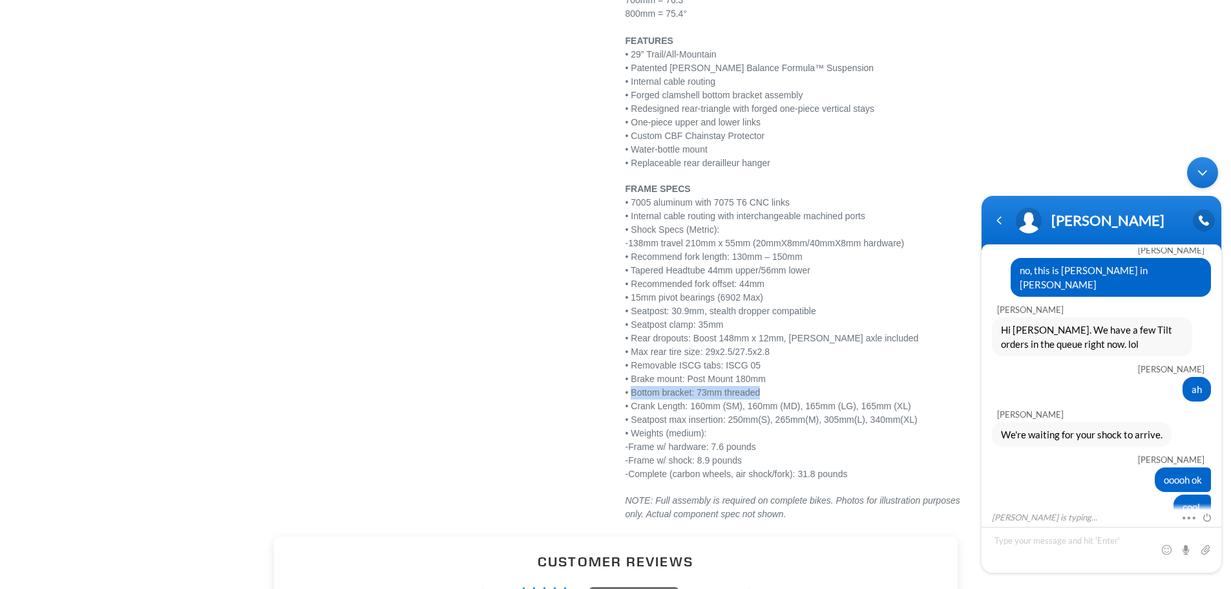
drag, startPoint x: 767, startPoint y: 408, endPoint x: 632, endPoint y: 405, distance: 135.7
click at [632, 405] on p "FRAME SPECS • 7005 aluminum with 7075 T6 CNC links • Internal cable routing wit…" at bounding box center [796, 331] width 342 height 298
copy p "Bottom bracket: 73mm threaded"
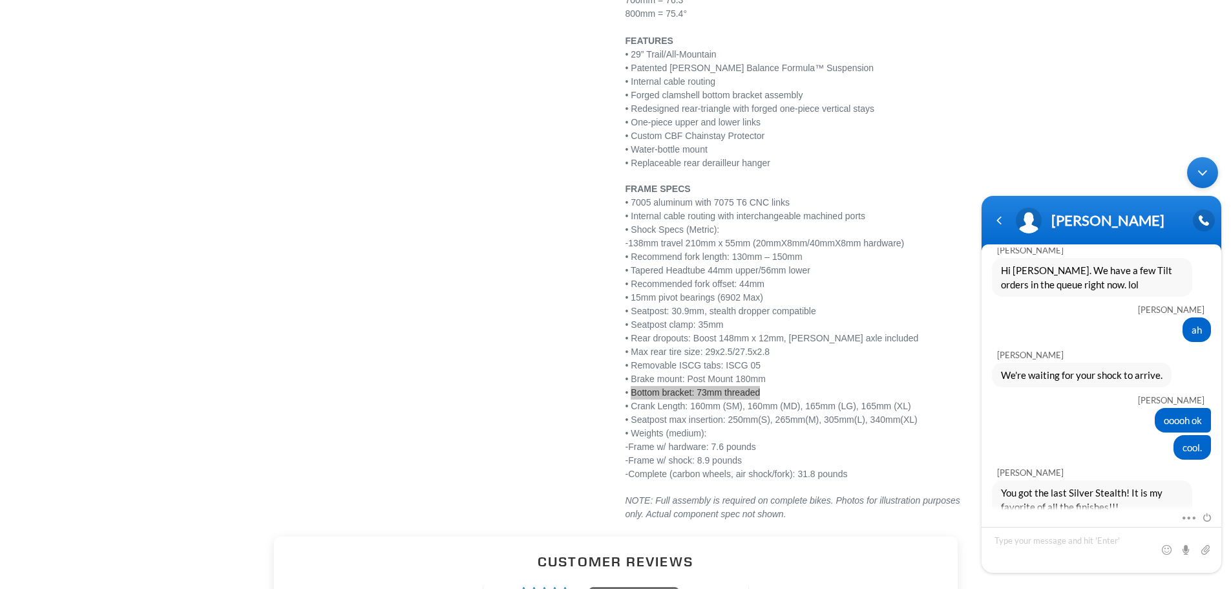
click at [1069, 541] on textarea "Type your message and hit 'Enter'" at bounding box center [1101, 550] width 240 height 46
type textarea "oh man! yeah i really like the look of it"
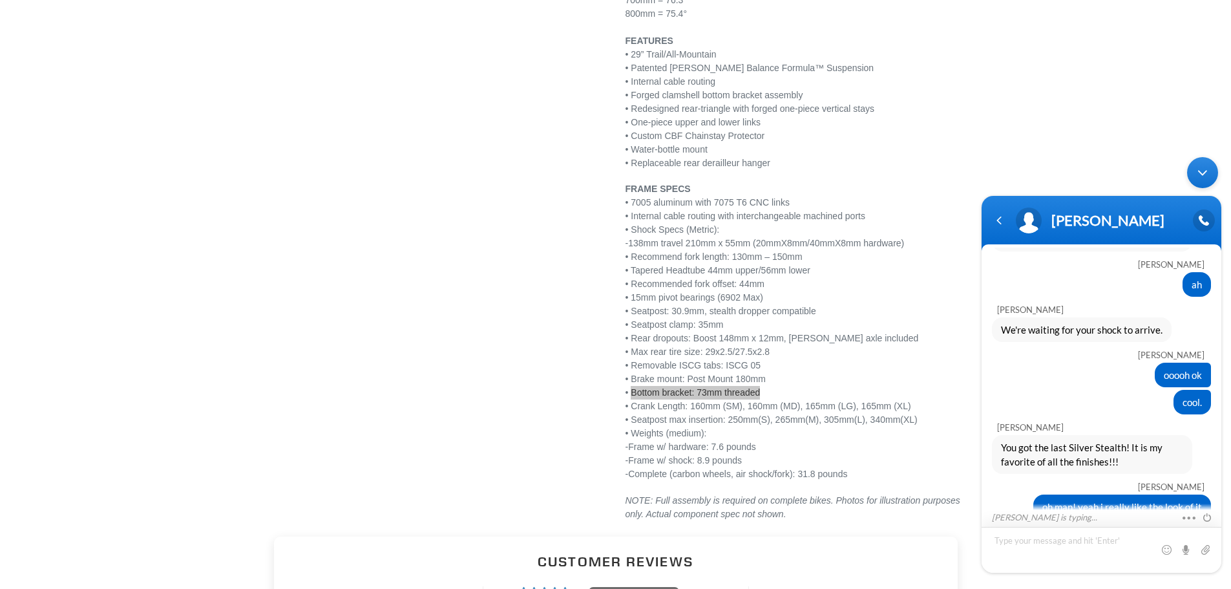
click at [1111, 539] on textarea "Type your message and hit 'Enter'" at bounding box center [1101, 550] width 240 height 46
type textarea "t"
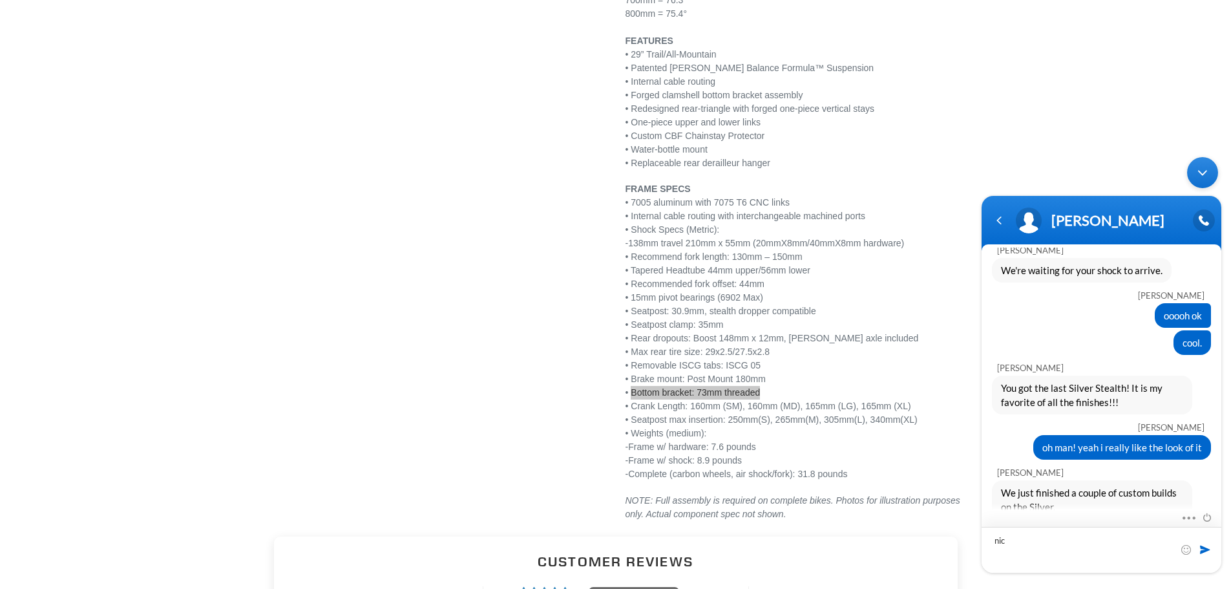
type textarea "nice"
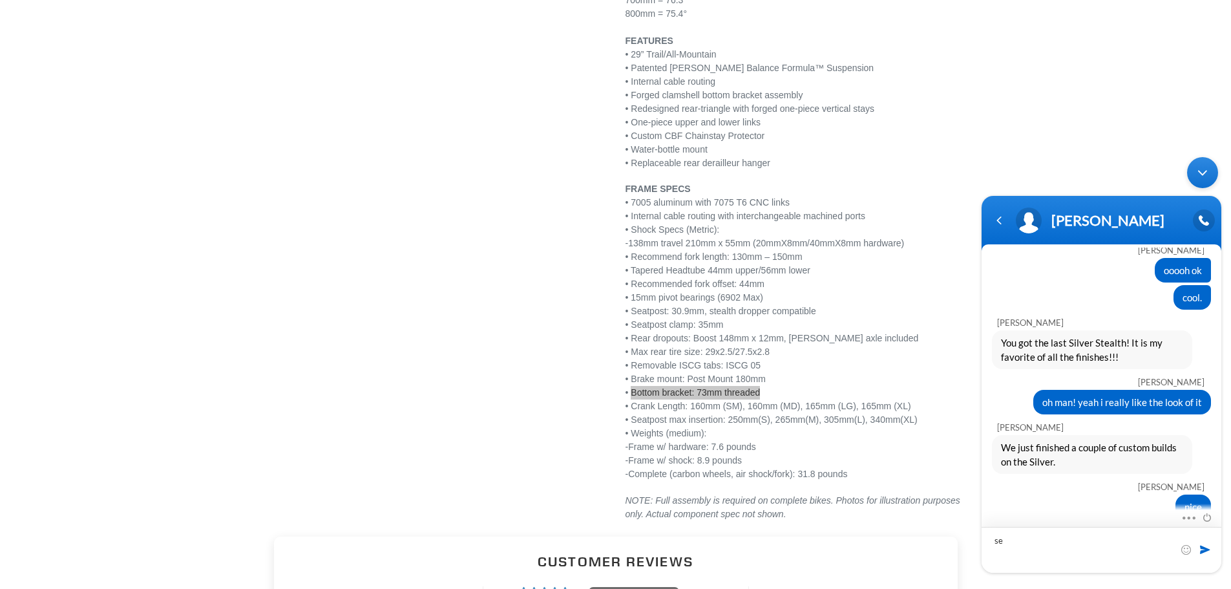
type textarea "s"
type textarea "t"
type textarea "hey a new more questions"
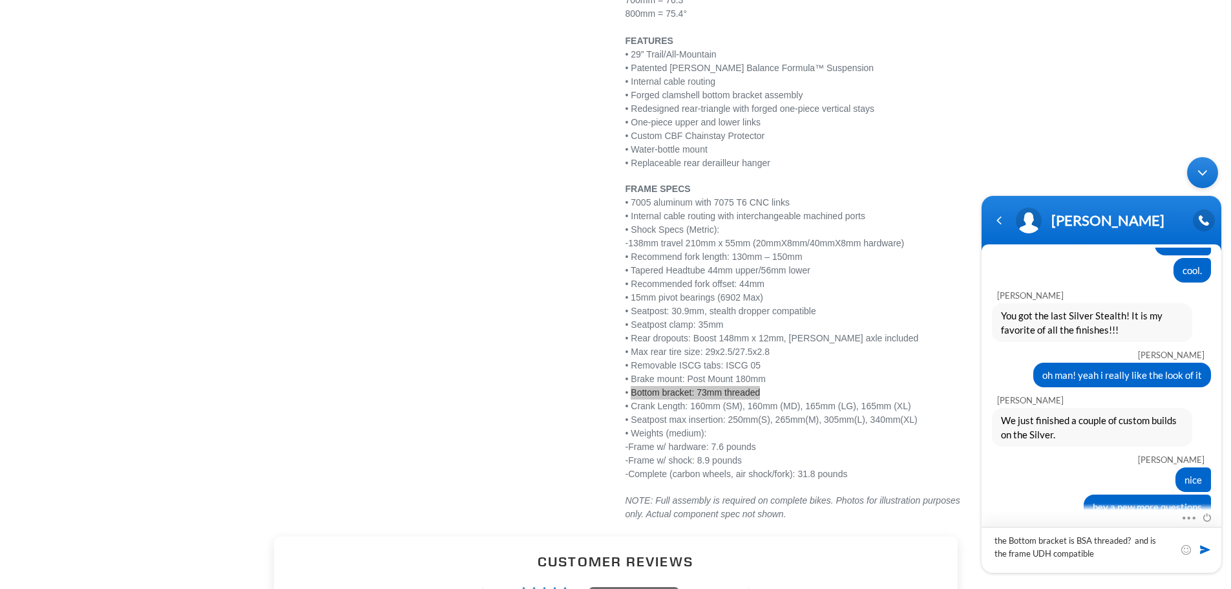
type textarea "the Bottom bracket is BSA threaded? and is the frame UDH compatible ?"
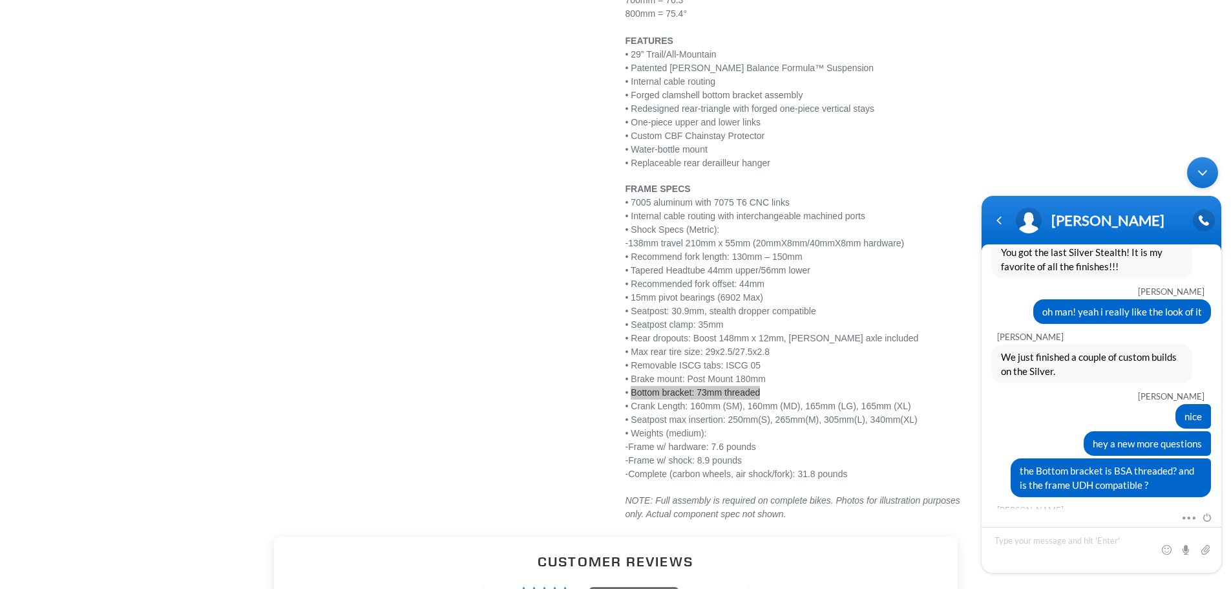
scroll to position [1109, 0]
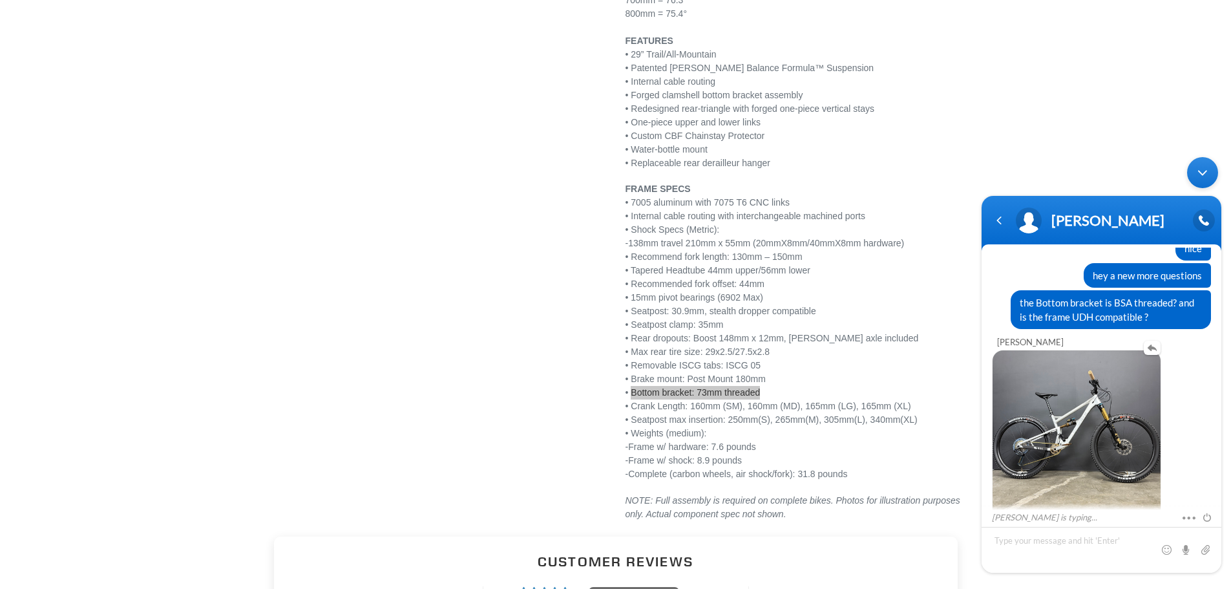
click at [1064, 433] on img at bounding box center [1076, 434] width 168 height 168
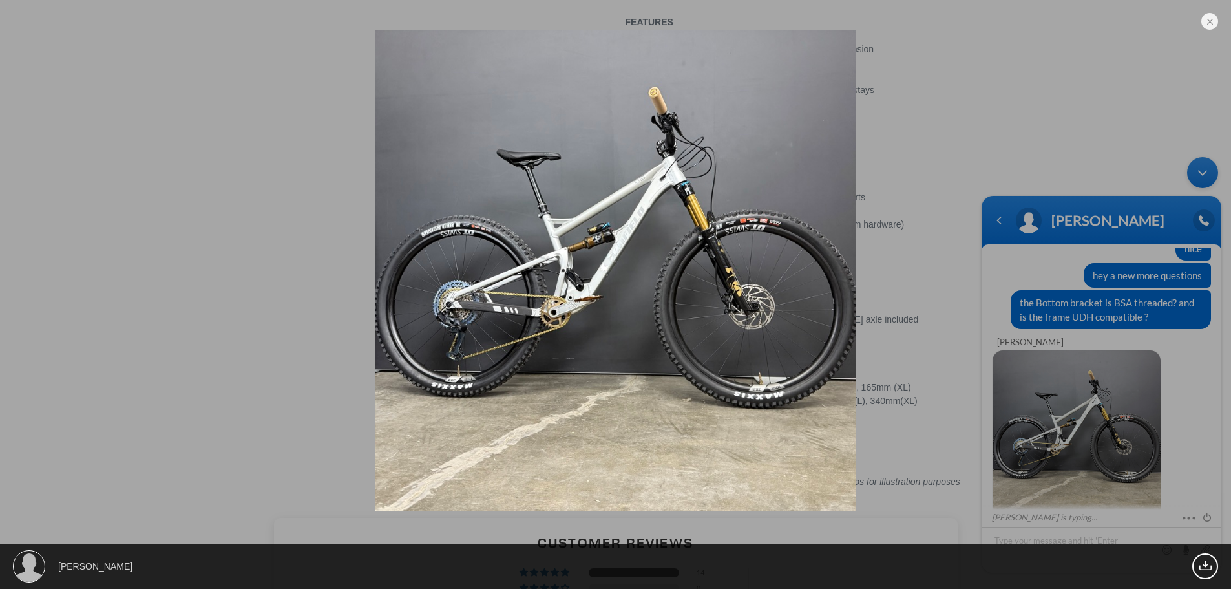
scroll to position [2261, 0]
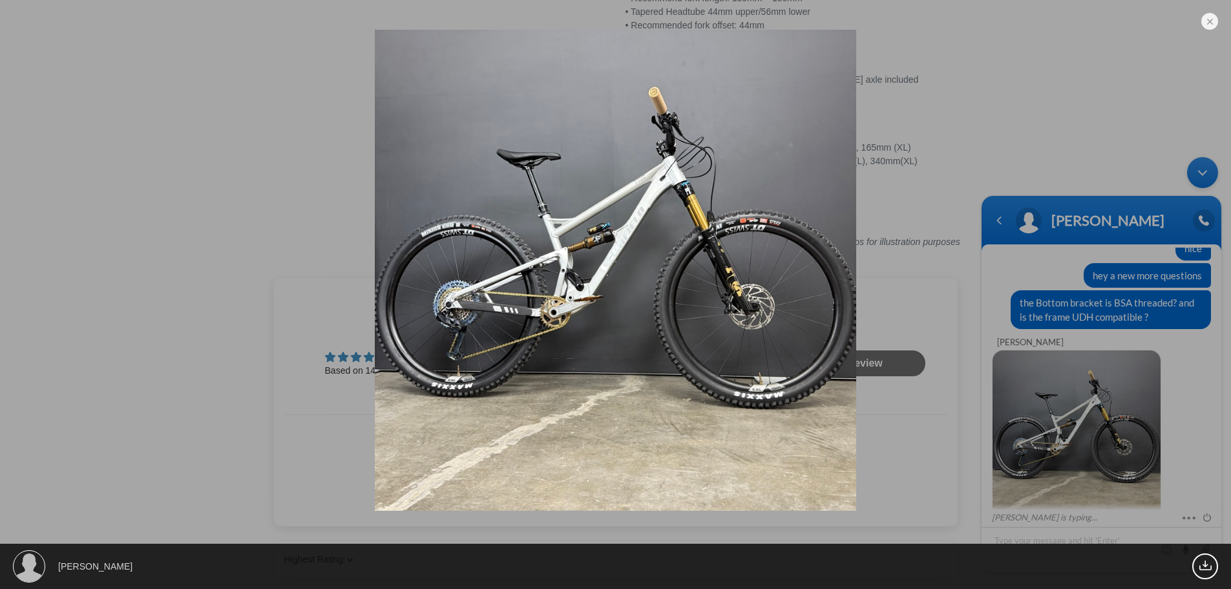
click at [479, 301] on img at bounding box center [615, 270] width 481 height 481
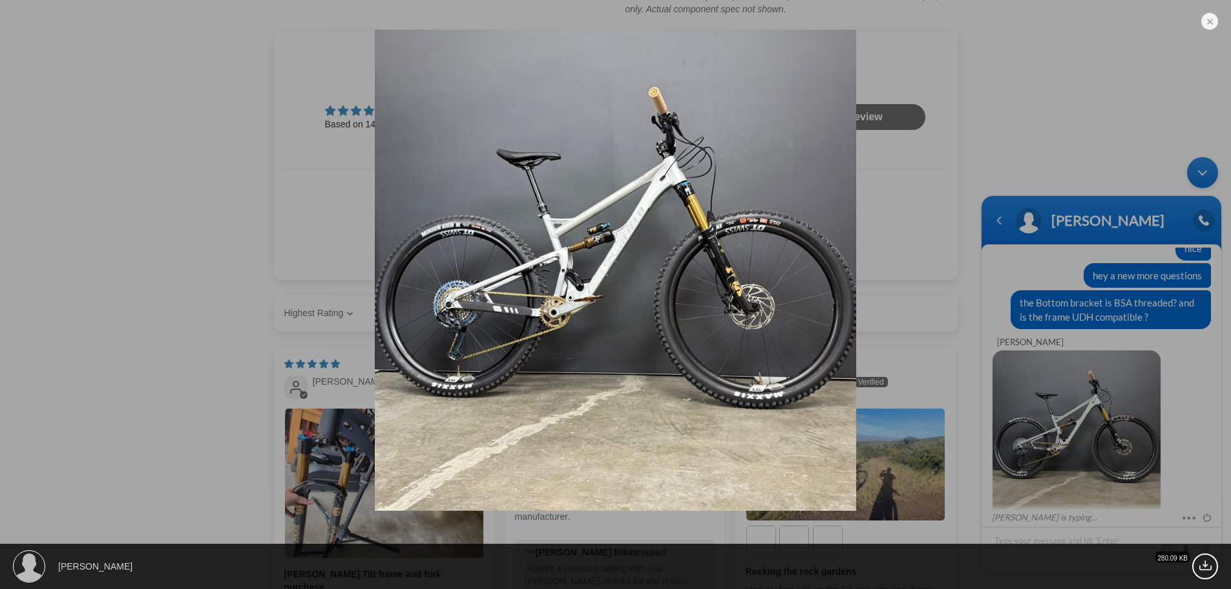
scroll to position [2520, 0]
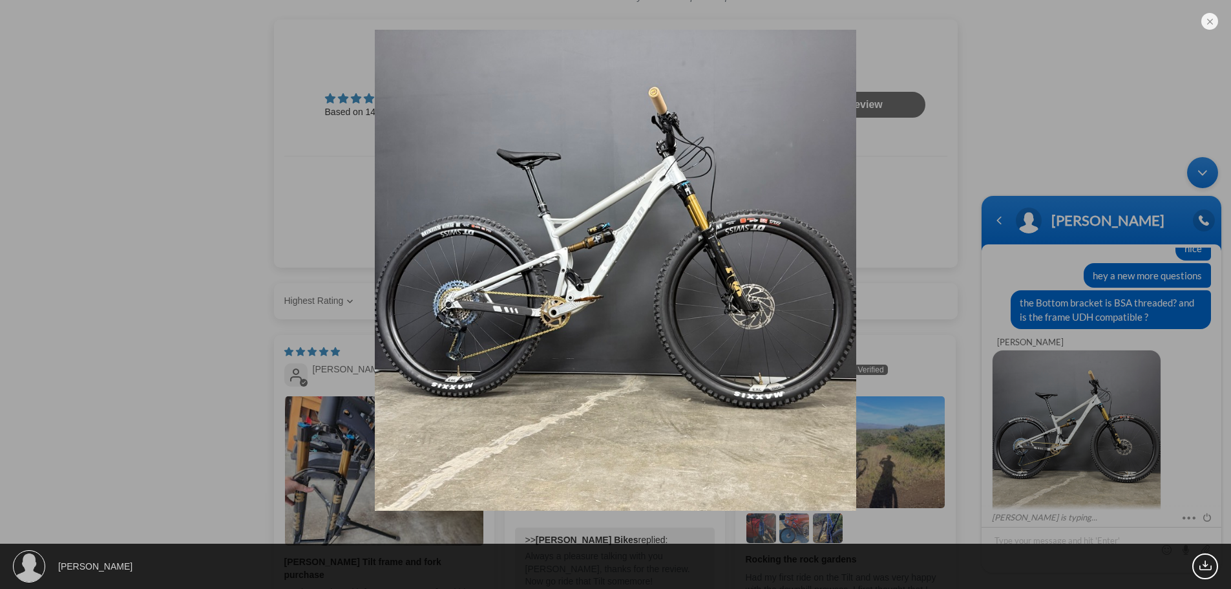
click at [1041, 45] on div "[PERSON_NAME] 280.09 KB" at bounding box center [615, 294] width 1231 height 589
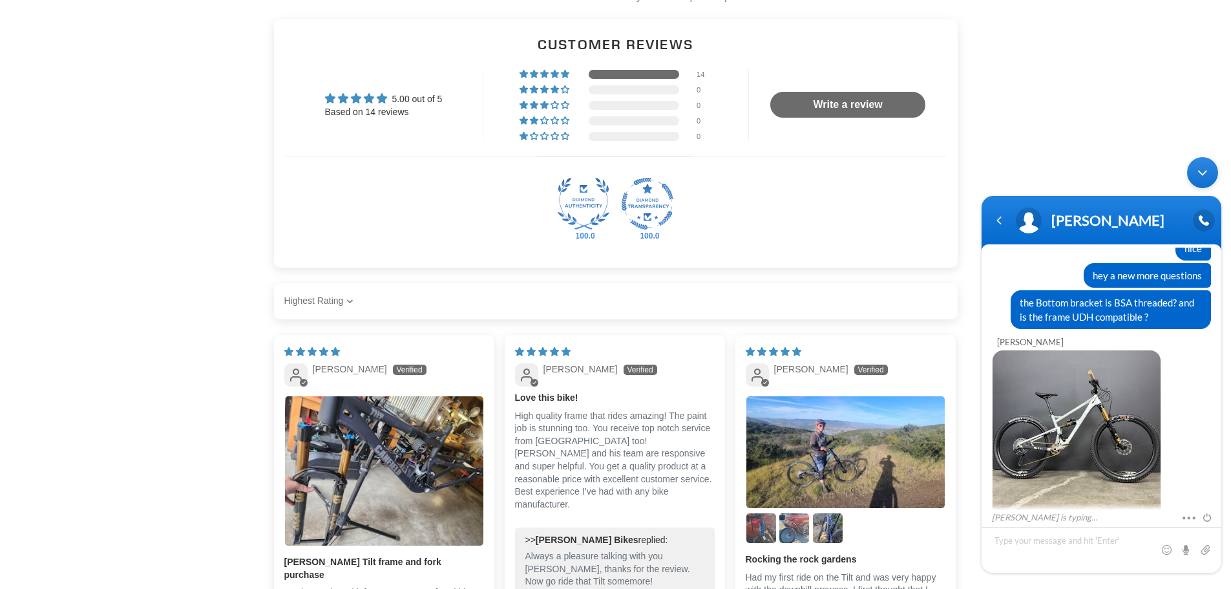
scroll to position [2584, 0]
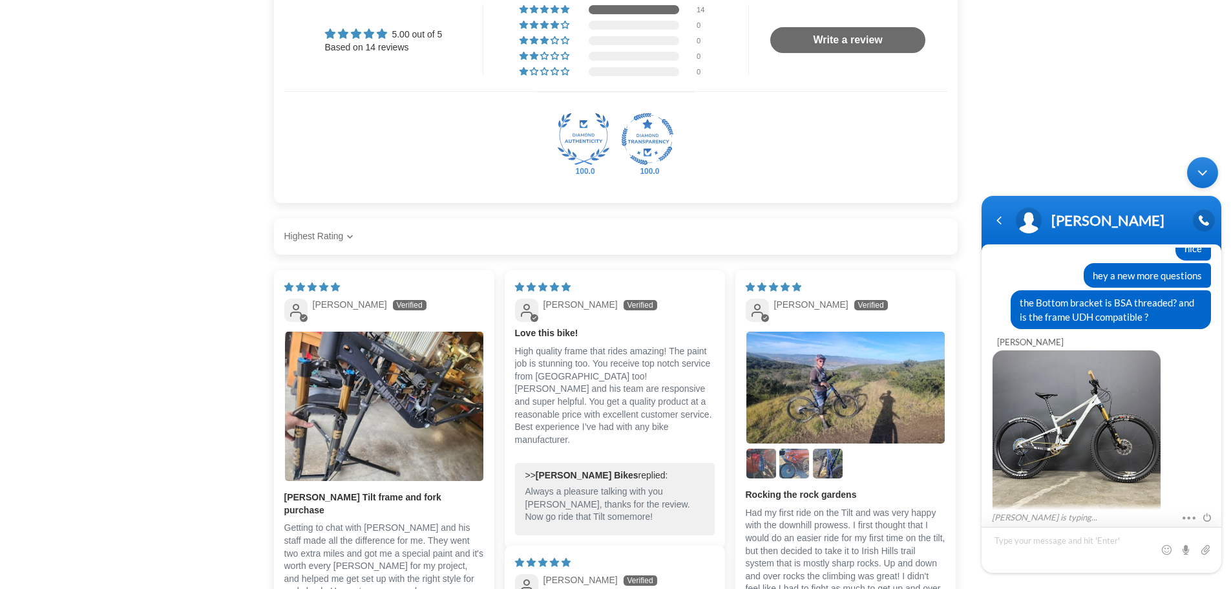
click at [1069, 544] on textarea "Type your message and hit 'Enter'" at bounding box center [1101, 550] width 240 height 46
type textarea "thats nice, did the customer go with a 150 fork?"
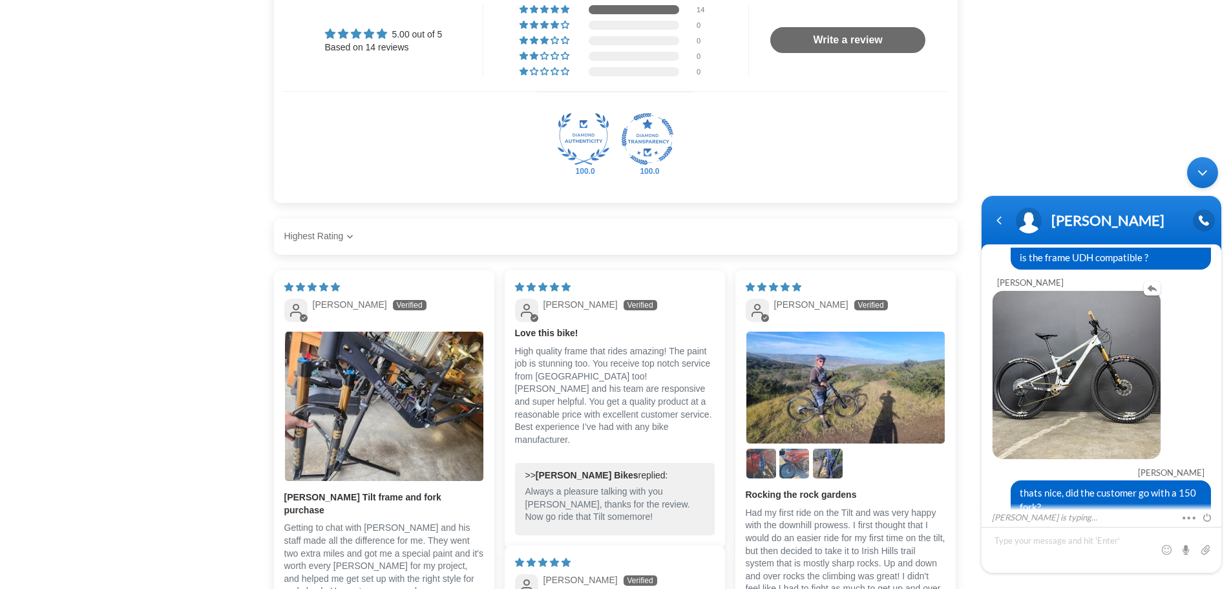
click at [1085, 351] on img at bounding box center [1076, 375] width 168 height 168
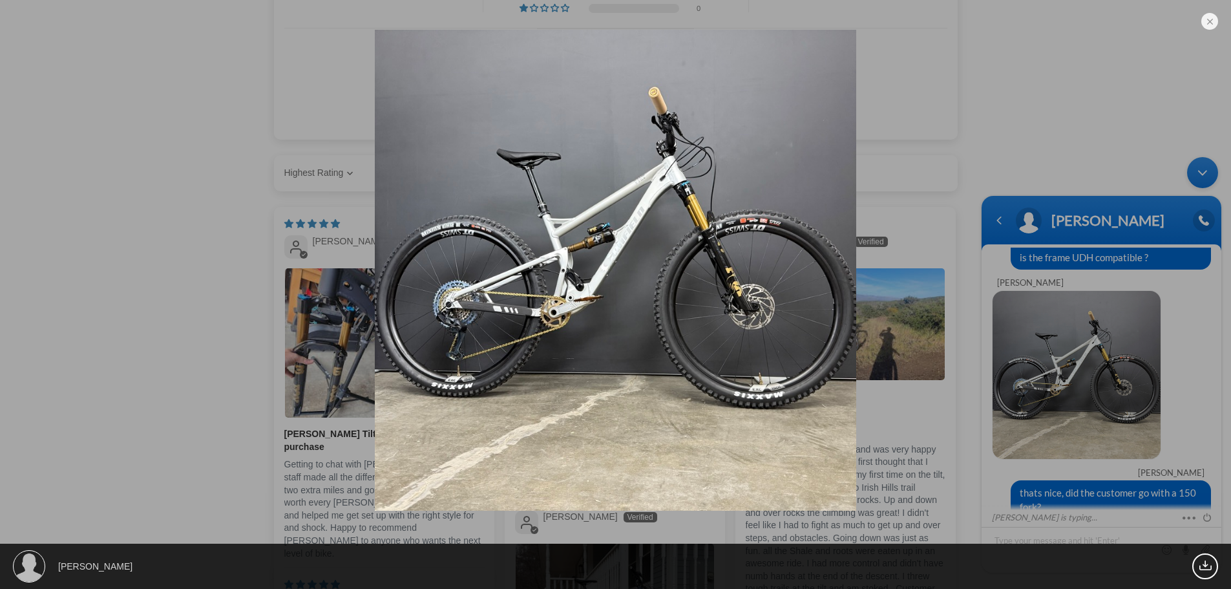
scroll to position [2649, 0]
click at [1205, 21] on em at bounding box center [1209, 21] width 17 height 17
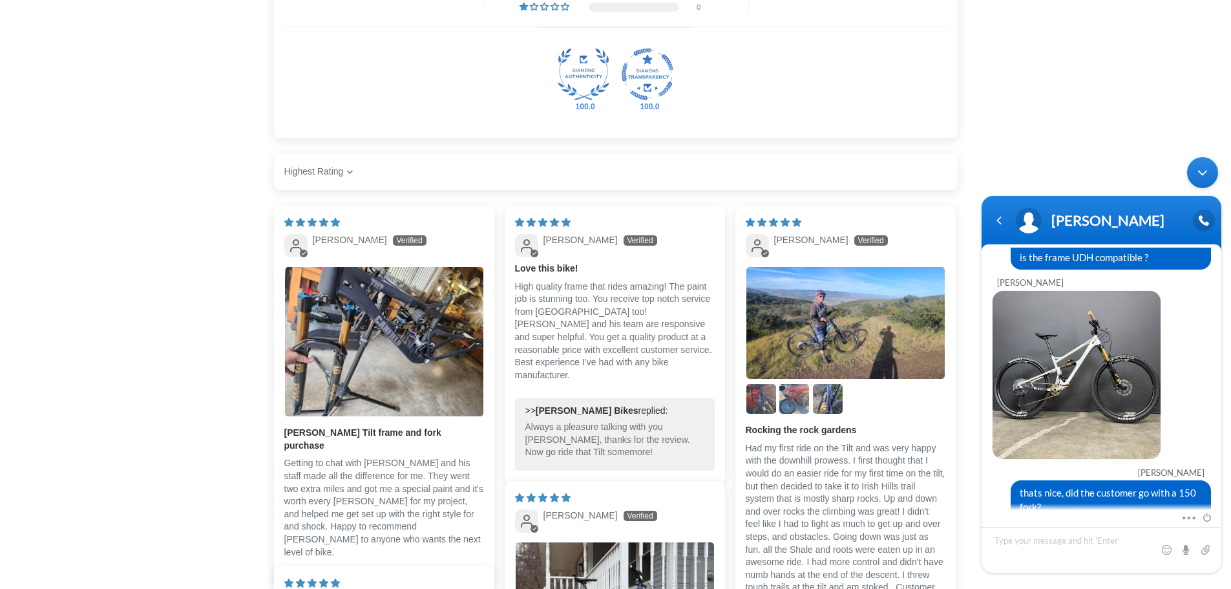
scroll to position [1271, 0]
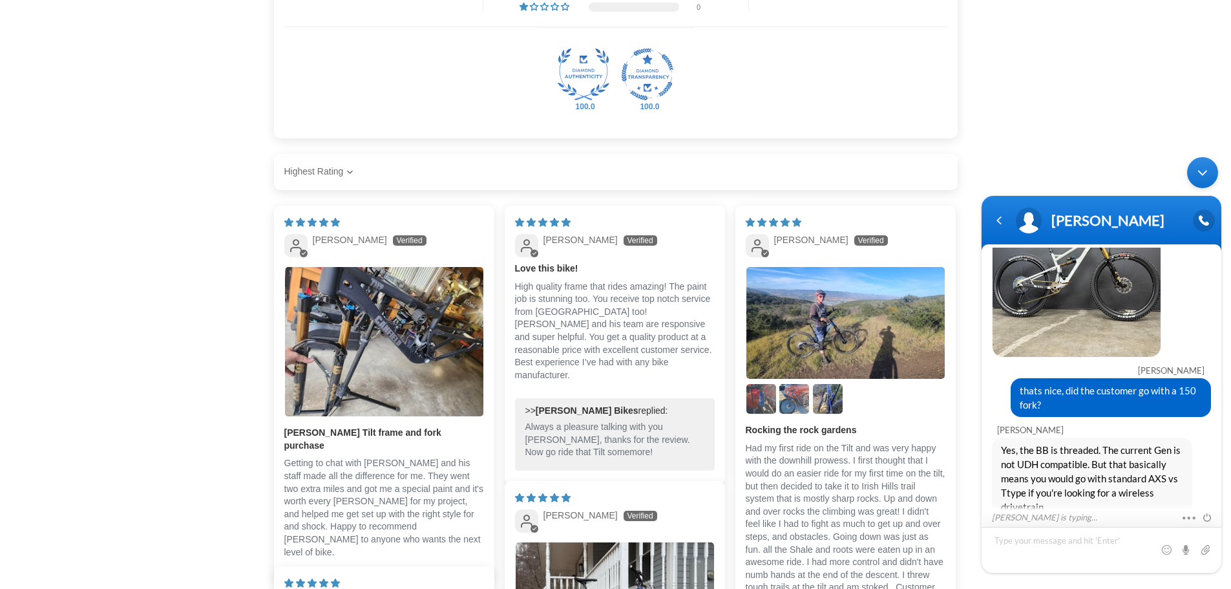
click at [1048, 541] on textarea "Type your message and hit 'Enter'" at bounding box center [1101, 550] width 240 height 46
type textarea "ah ok"
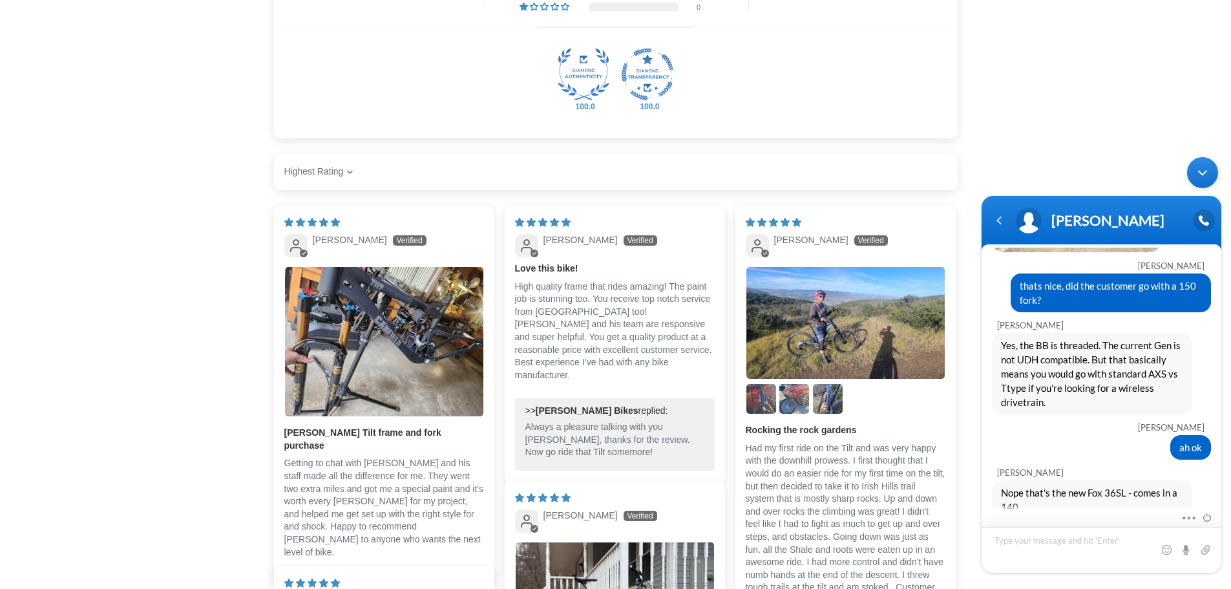
scroll to position [1380, 0]
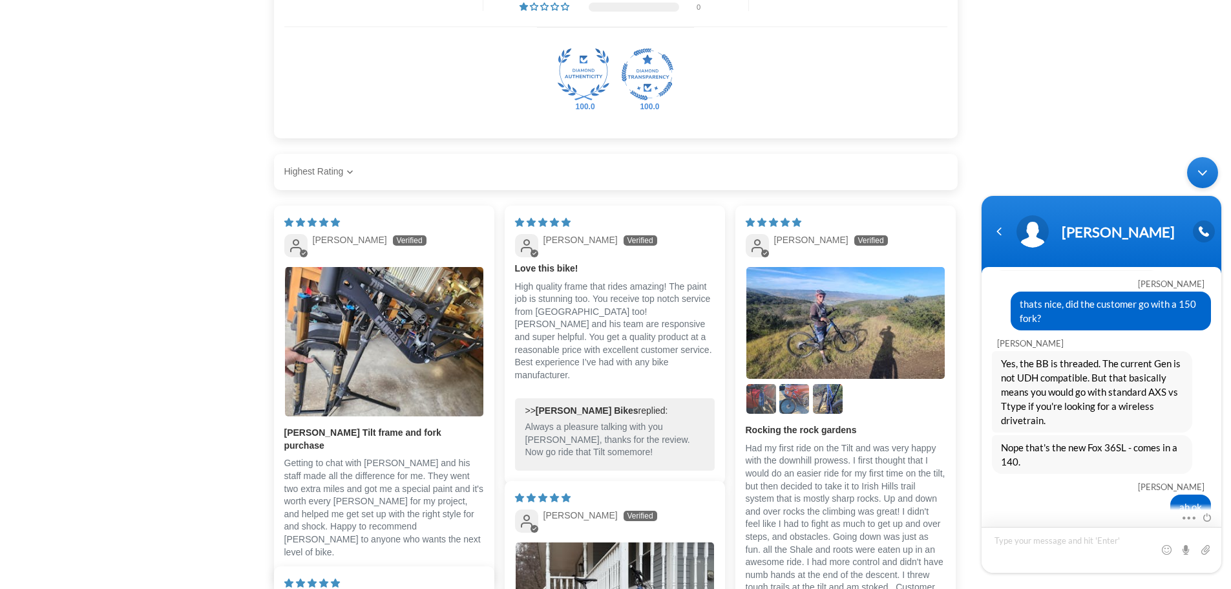
click at [1063, 545] on textarea "Type your message and hit 'Enter'" at bounding box center [1101, 550] width 240 height 46
type textarea "nice, think im putting on a 150 that i already have"
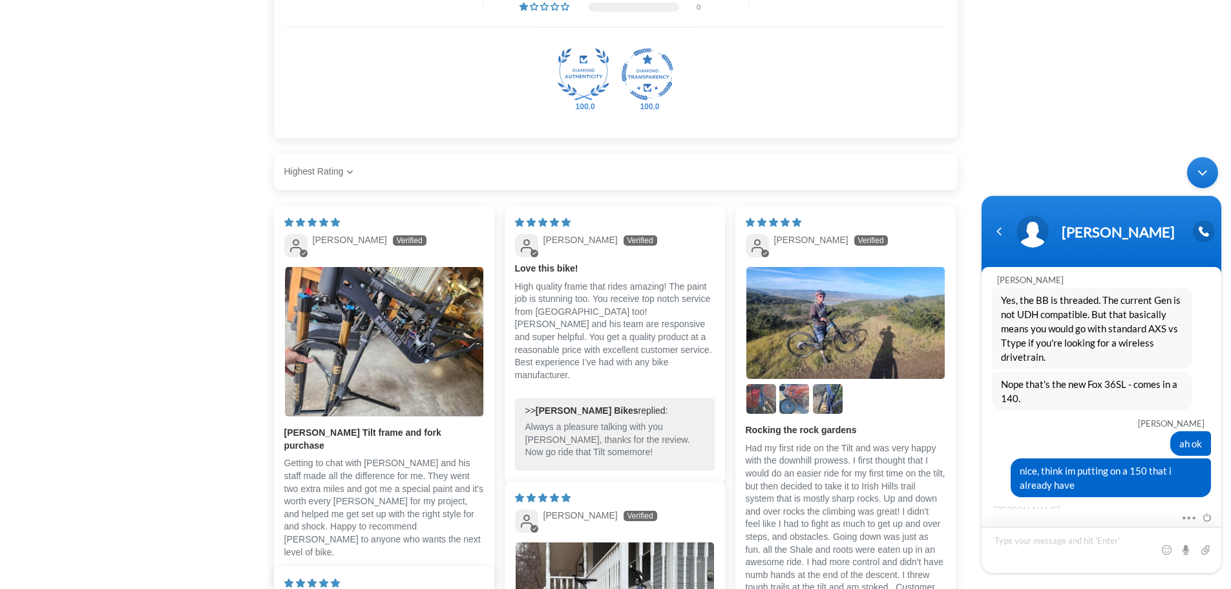
scroll to position [1611, 0]
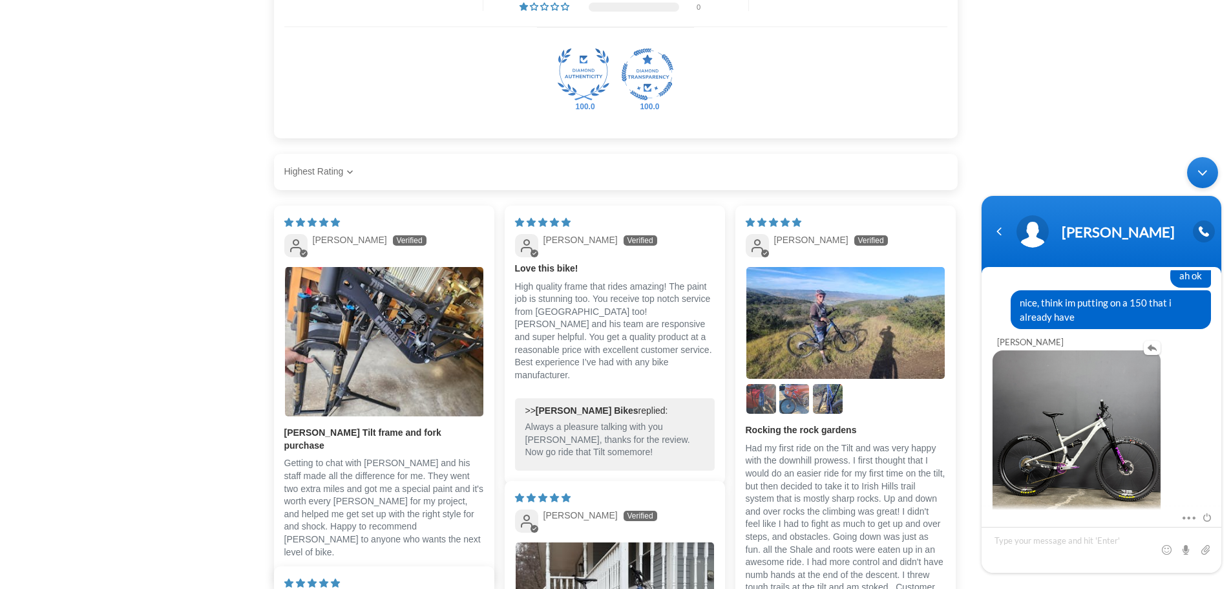
click at [1061, 418] on img at bounding box center [1076, 434] width 168 height 168
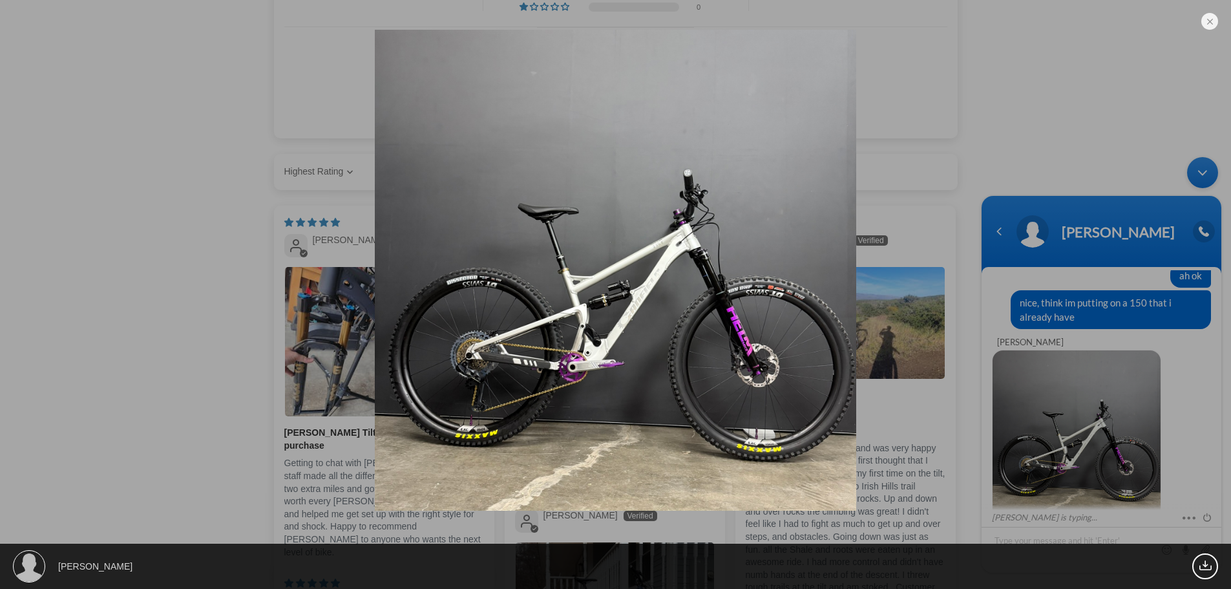
click at [561, 273] on img at bounding box center [615, 270] width 481 height 481
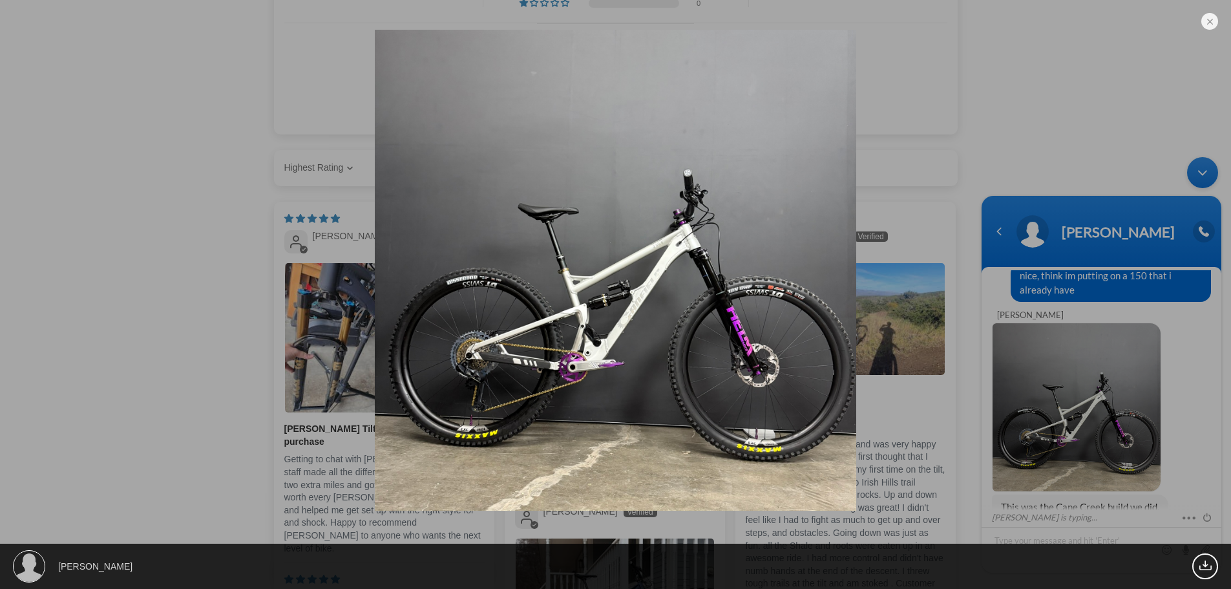
scroll to position [2907, 0]
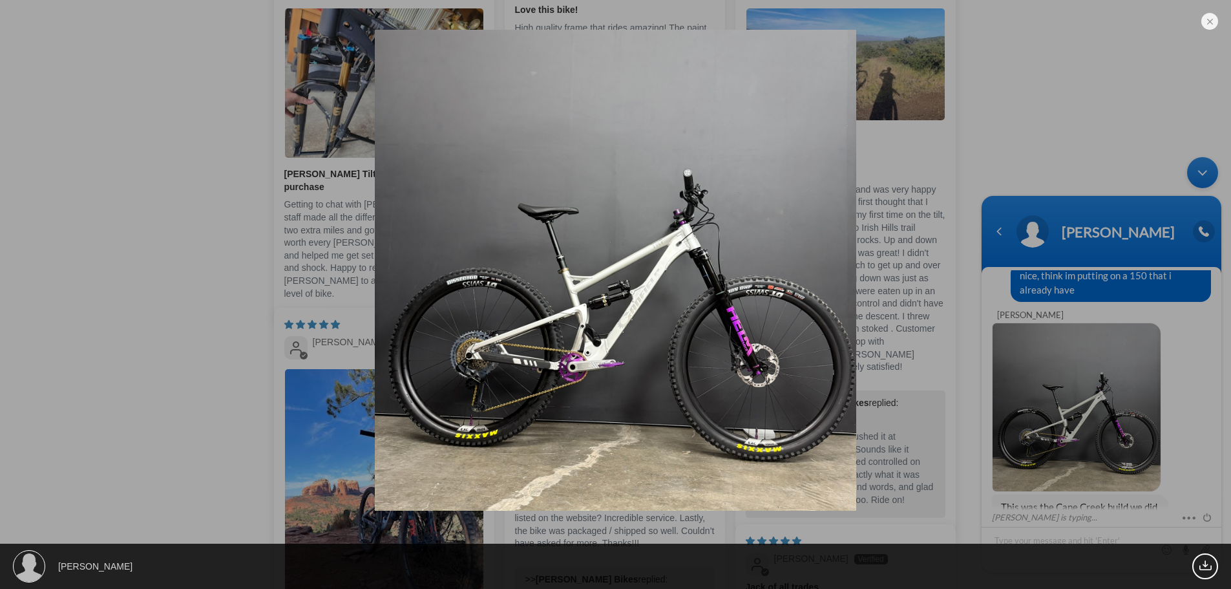
click at [1142, 423] on div "[PERSON_NAME] 669.11 KB" at bounding box center [615, 294] width 1231 height 589
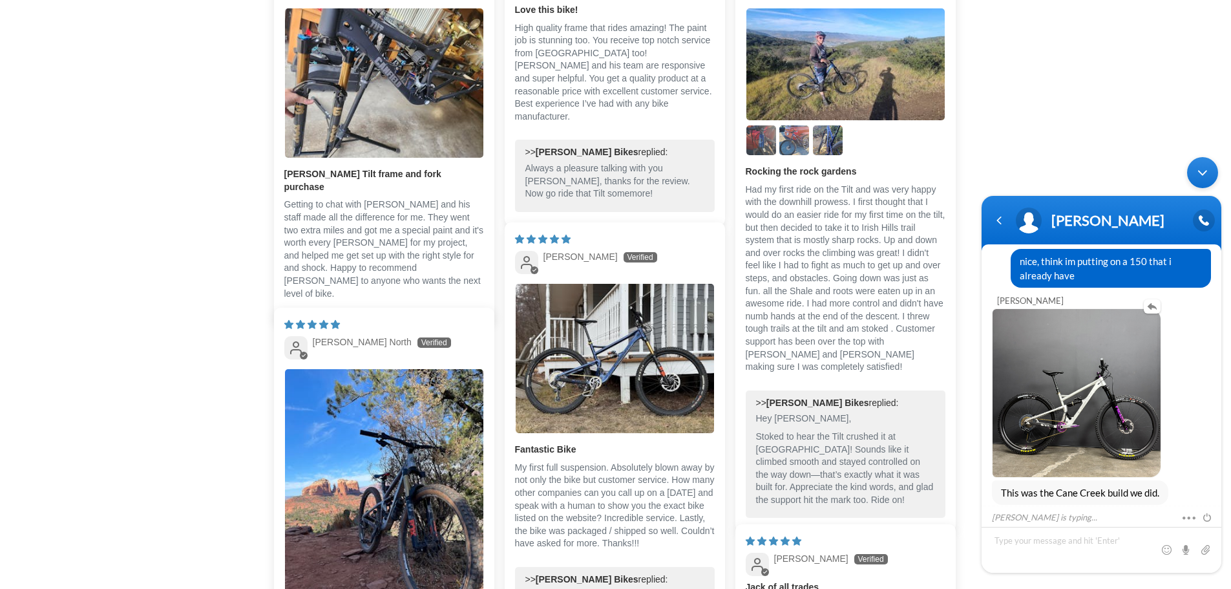
scroll to position [1616, 0]
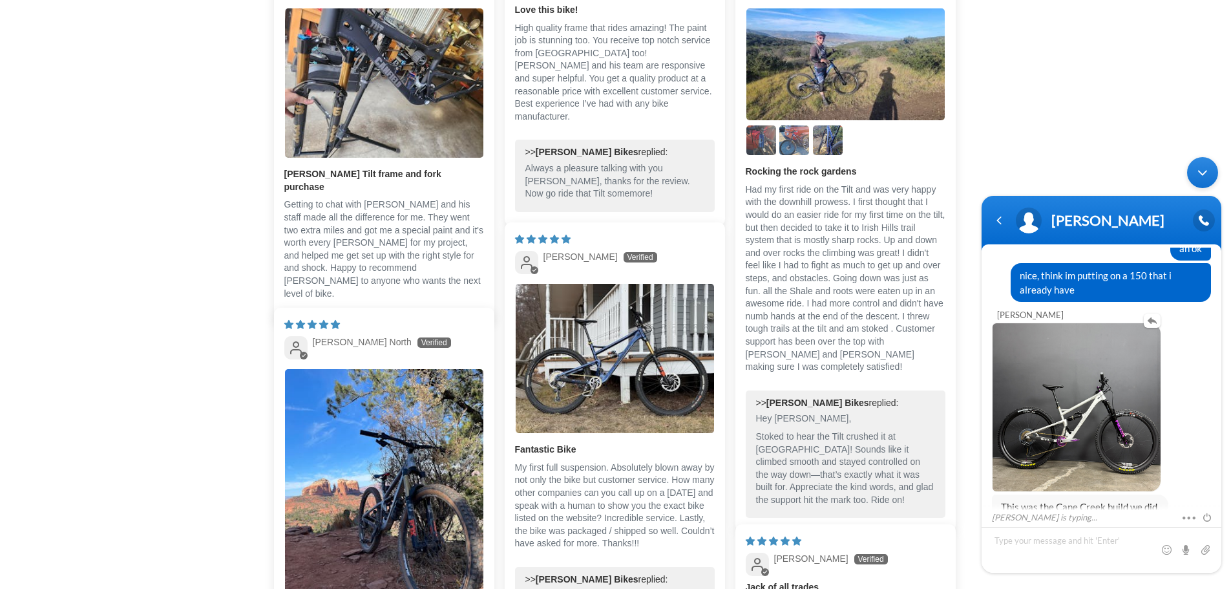
click at [1054, 366] on img at bounding box center [1076, 407] width 168 height 168
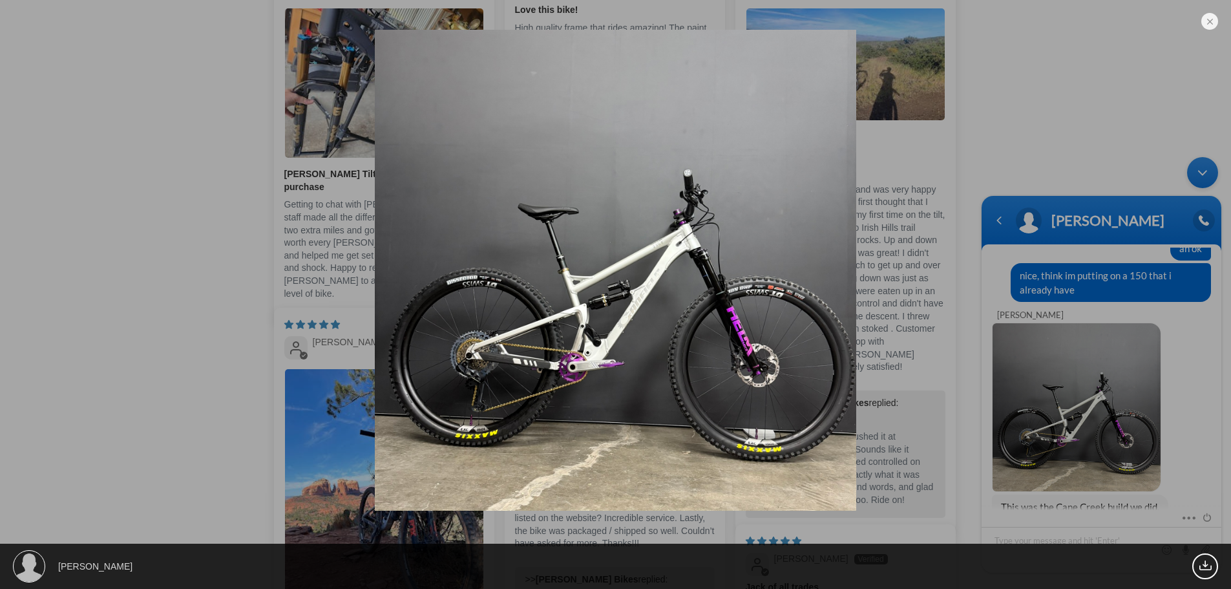
scroll to position [1644, 0]
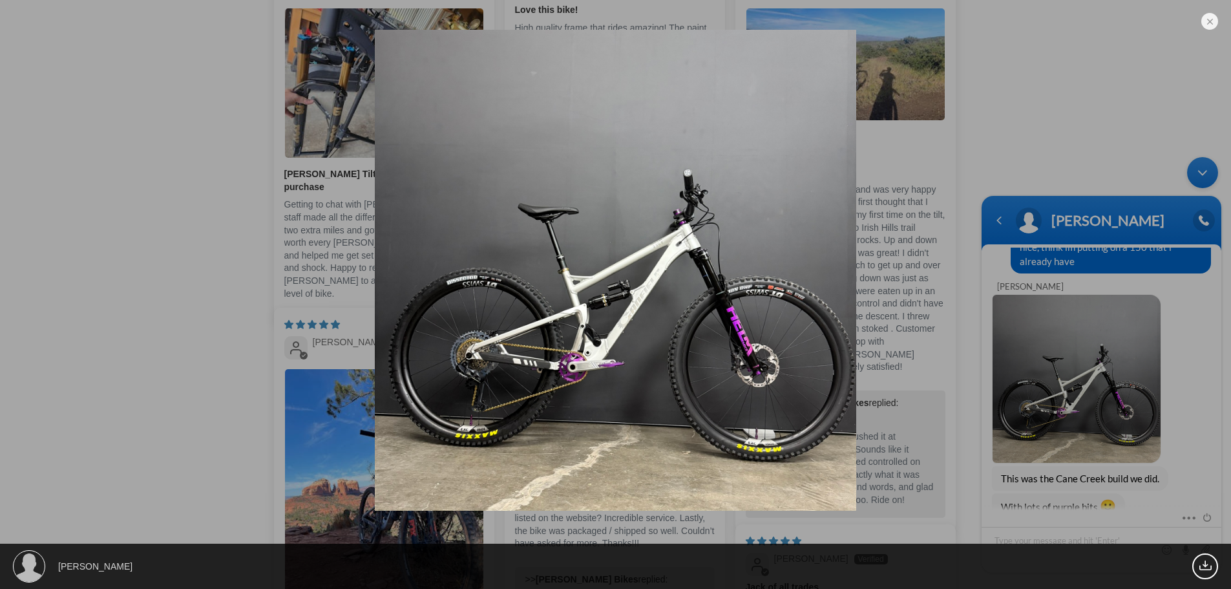
click at [1086, 459] on div "[PERSON_NAME] 669.11 KB" at bounding box center [615, 294] width 1231 height 589
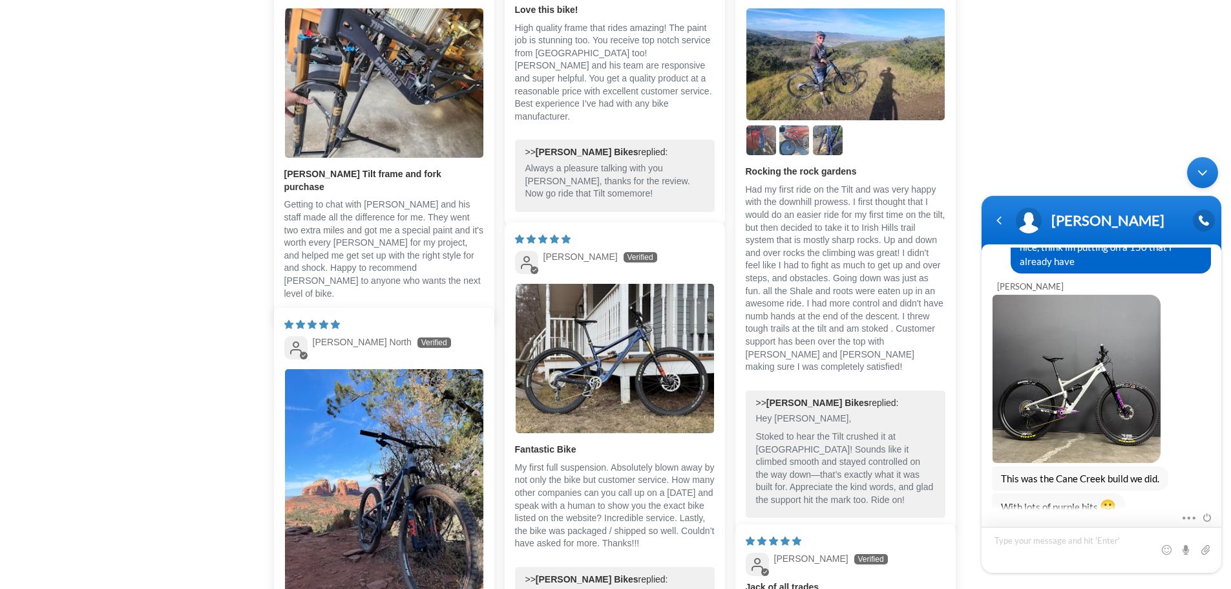
click at [1056, 534] on textarea "Type your message and hit 'Enter'" at bounding box center [1101, 550] width 240 height 46
type textarea "haha yeah! looks awesome"
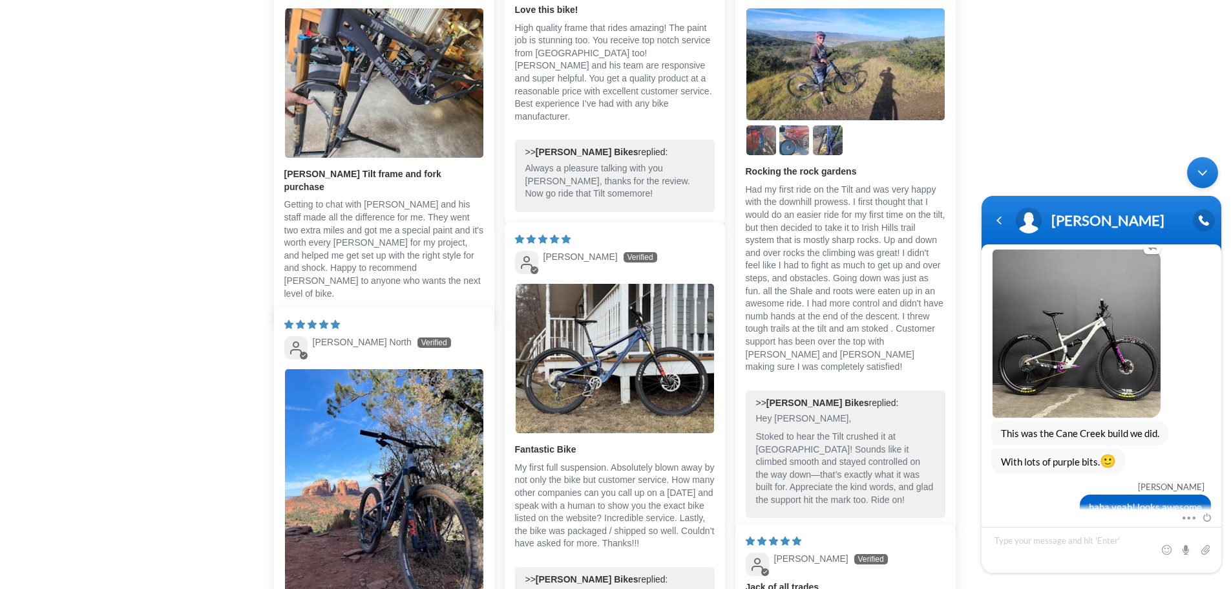
click at [1110, 330] on img at bounding box center [1076, 333] width 168 height 168
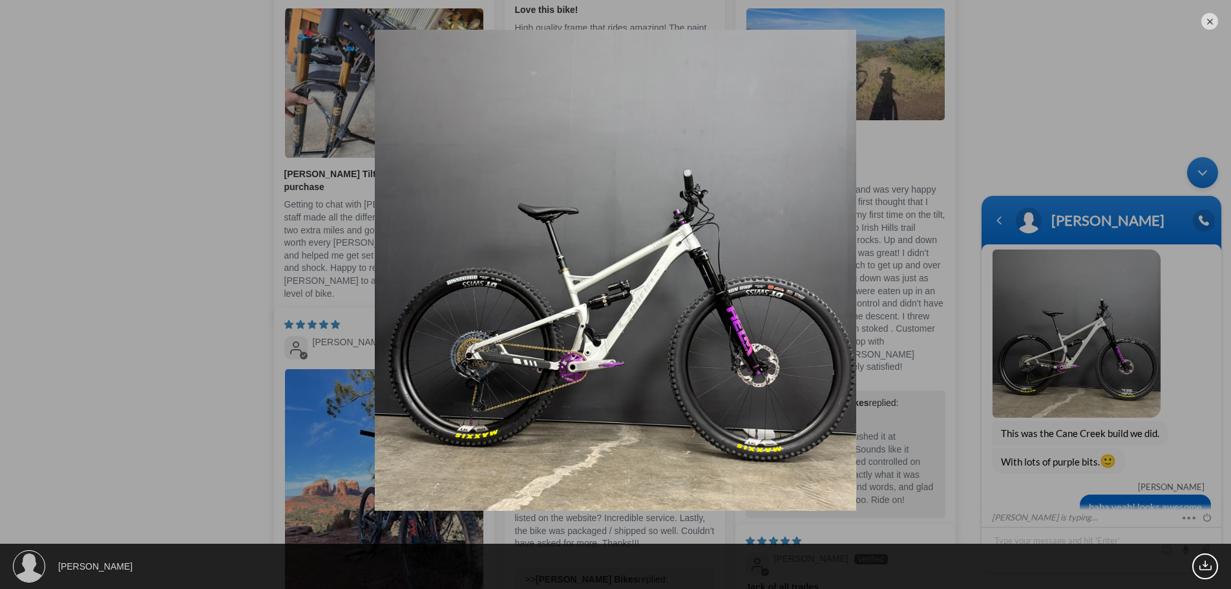
click at [1205, 23] on em at bounding box center [1209, 21] width 17 height 17
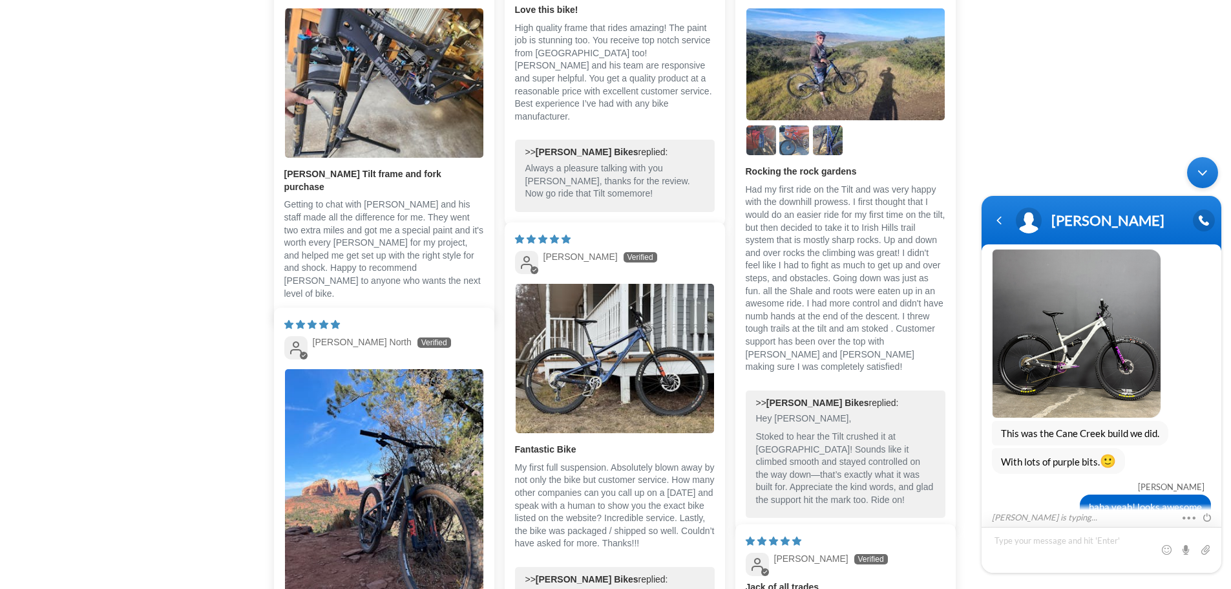
click at [1092, 542] on textarea "Type your message and hit 'Enter'" at bounding box center [1101, 550] width 240 height 46
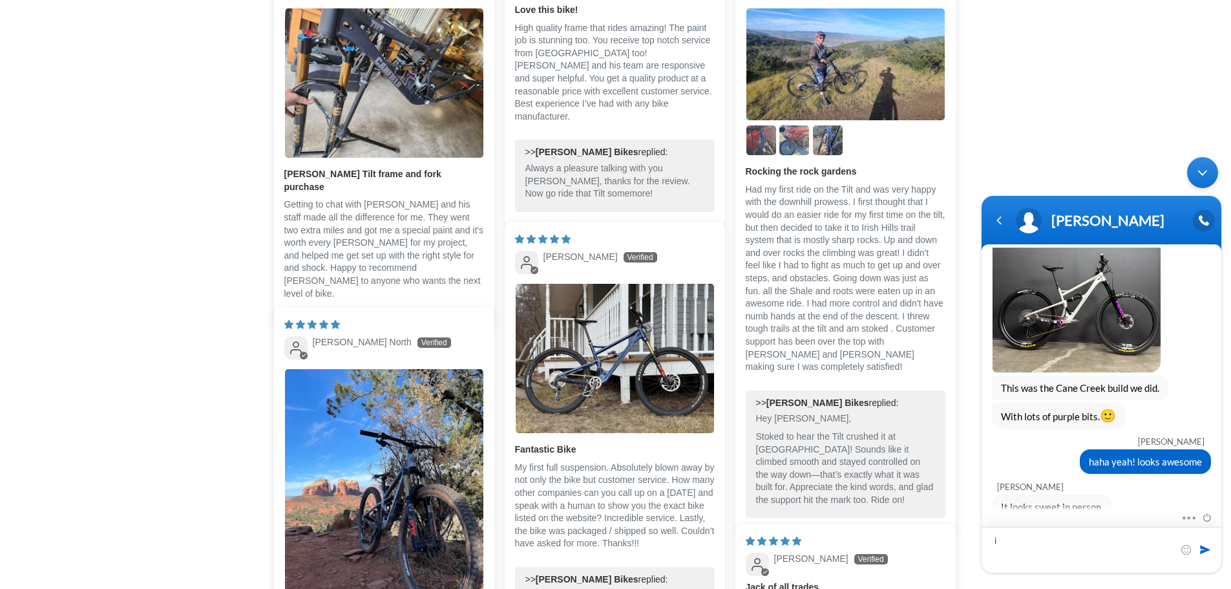
type textarea "i"
type textarea "i bet. well thanks for your help. looking forward to building mine"
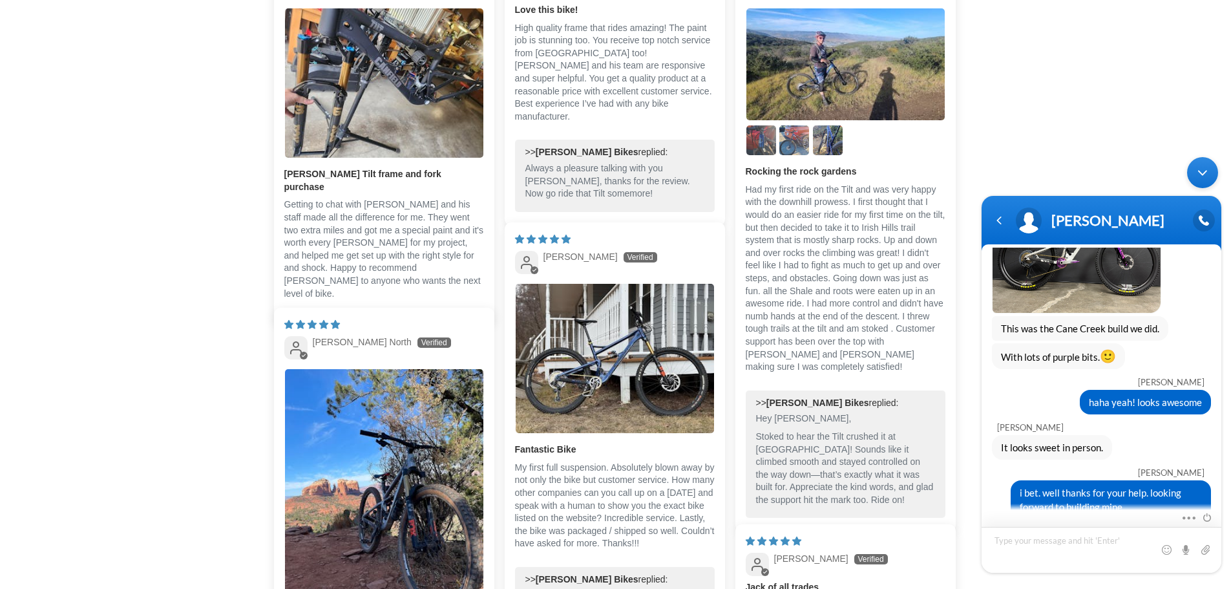
scroll to position [1868, 0]
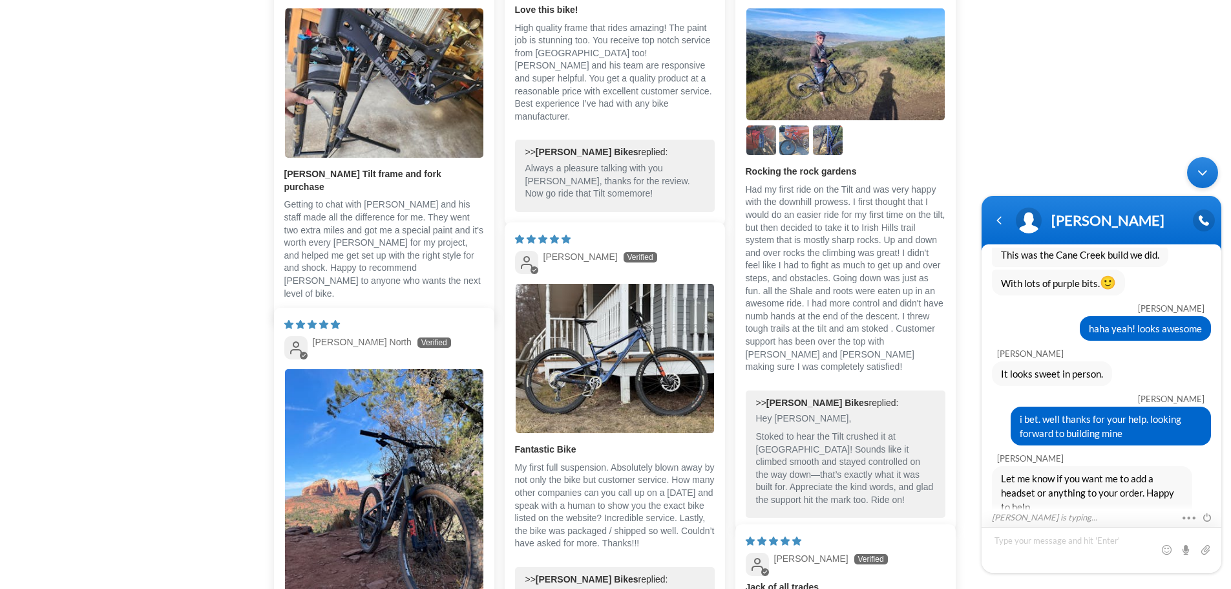
click at [1087, 545] on textarea "Type your message and hit 'Enter'" at bounding box center [1101, 550] width 240 height 46
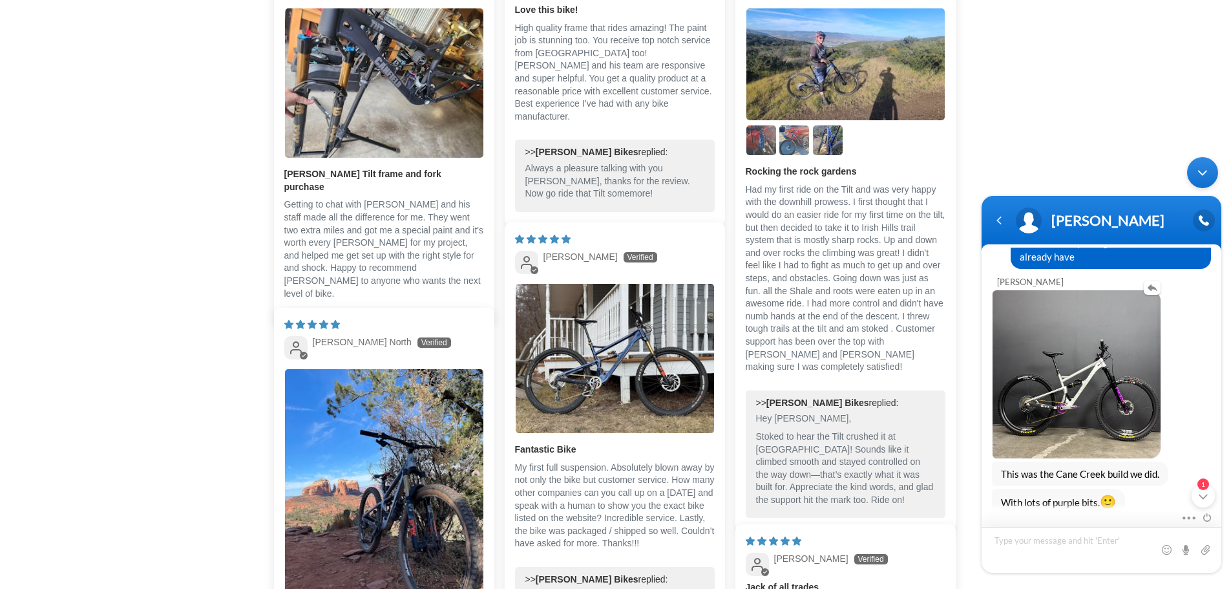
scroll to position [1674, 0]
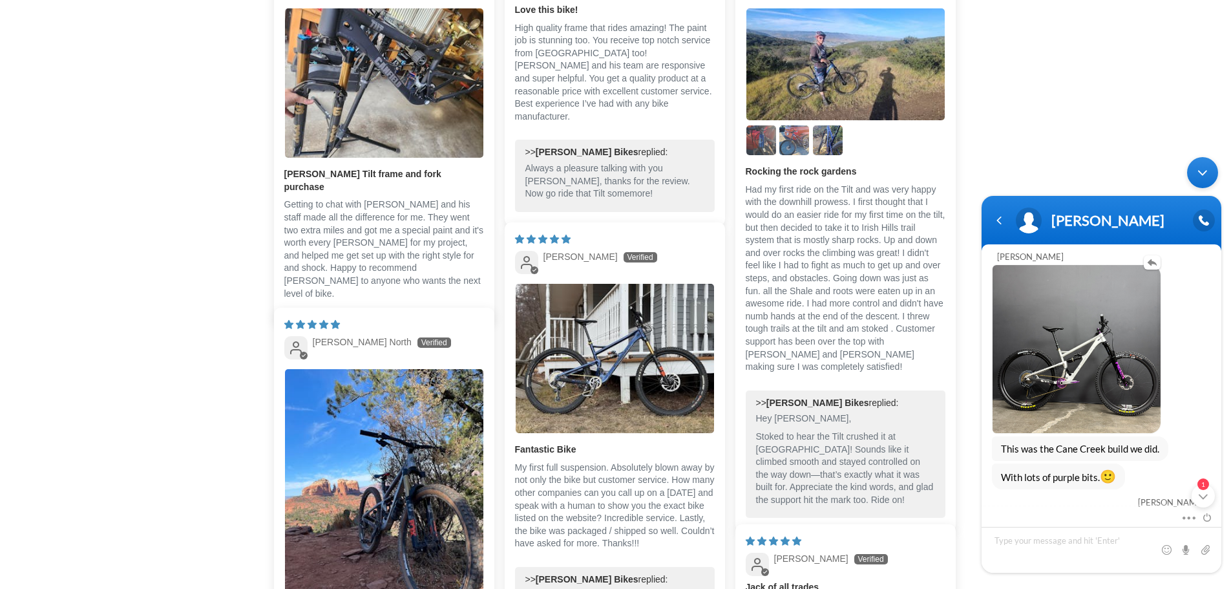
click at [1084, 370] on img at bounding box center [1076, 349] width 168 height 168
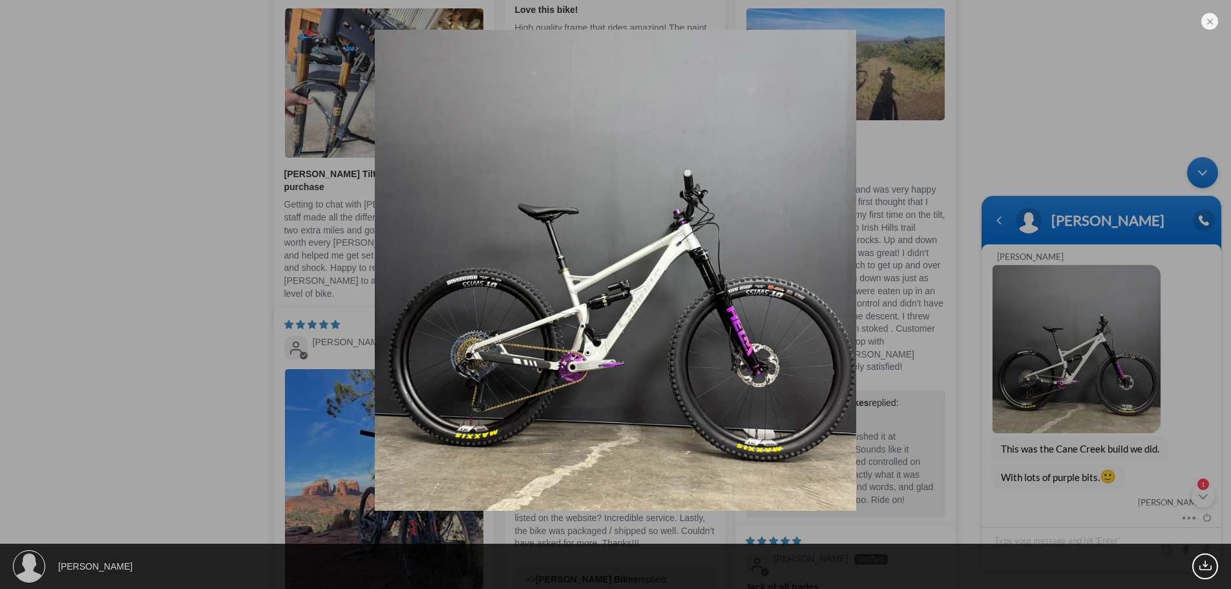
click at [1207, 172] on div "[PERSON_NAME] 669.11 KB" at bounding box center [615, 294] width 1231 height 589
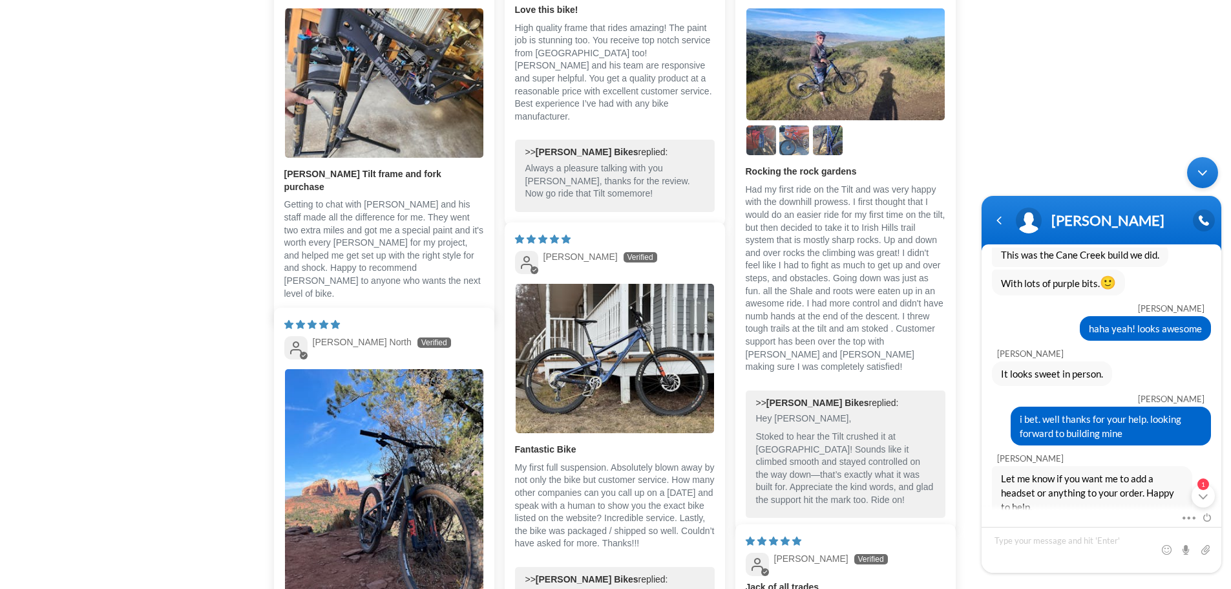
scroll to position [1895, 0]
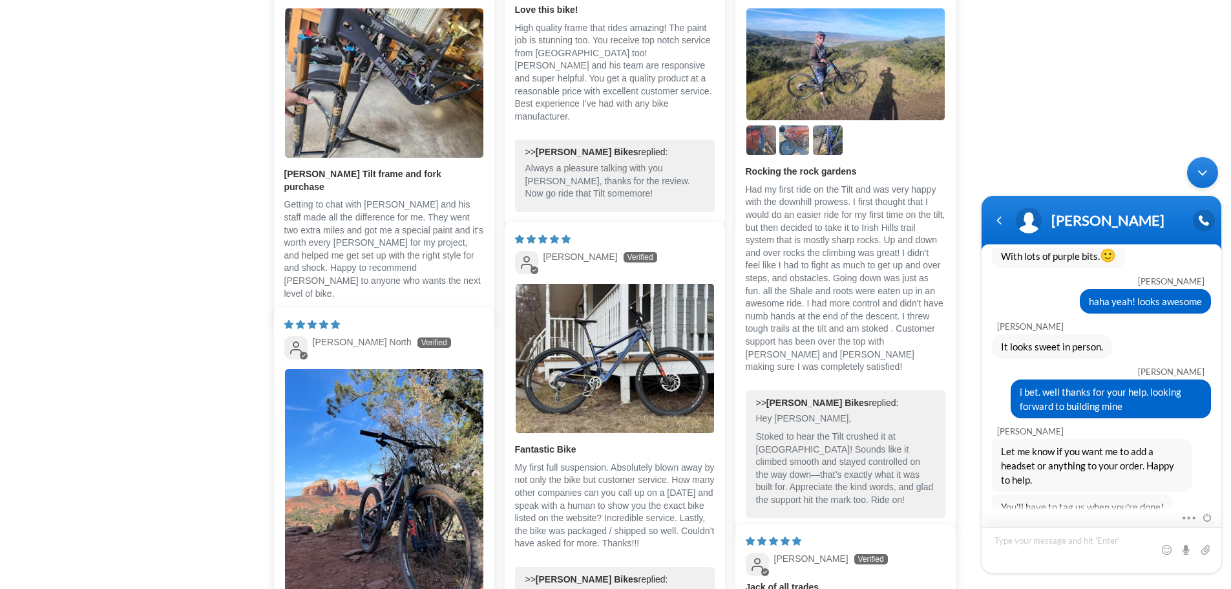
click at [1078, 553] on textarea "Type your message and hit 'Enter'" at bounding box center [1101, 550] width 240 height 46
click at [1084, 547] on textarea "Type your message and hit 'Enter'" at bounding box center [1101, 550] width 240 height 46
type textarea "sure will"
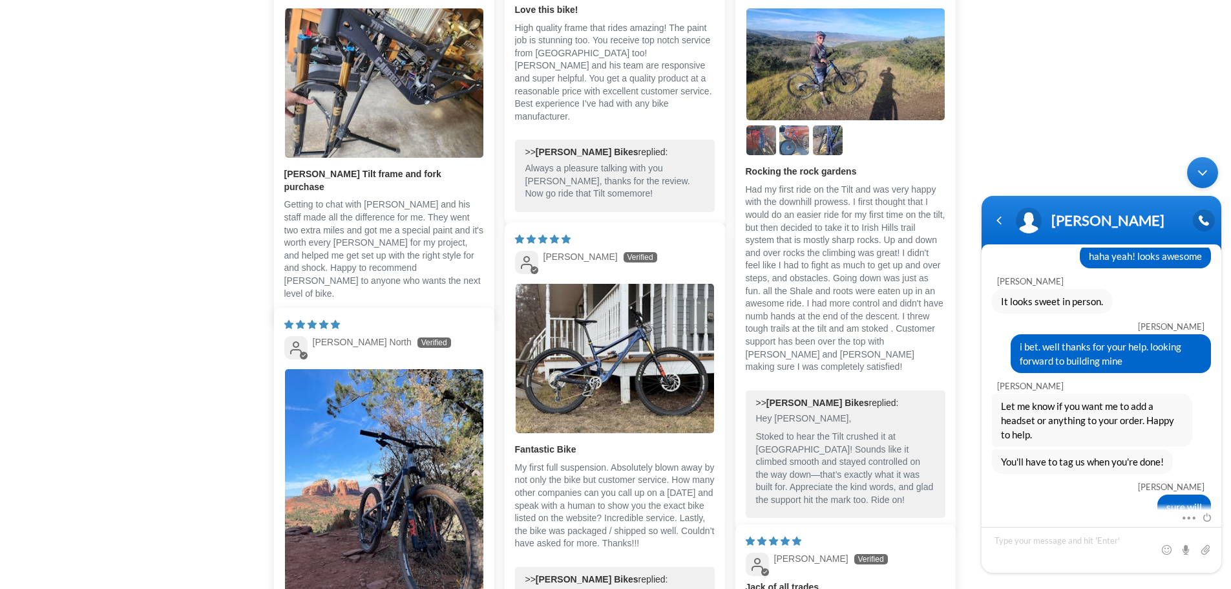
click at [1202, 172] on div "Minimize live chat window" at bounding box center [1202, 172] width 31 height 31
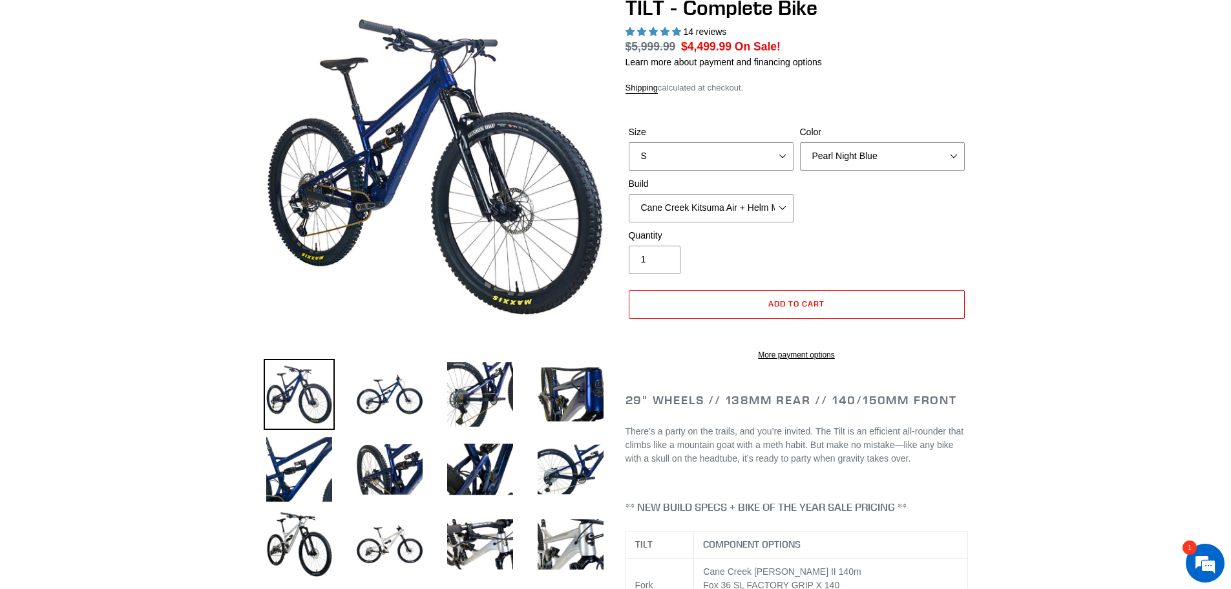
scroll to position [1985, 0]
click at [1208, 560] on em at bounding box center [1204, 562] width 35 height 35
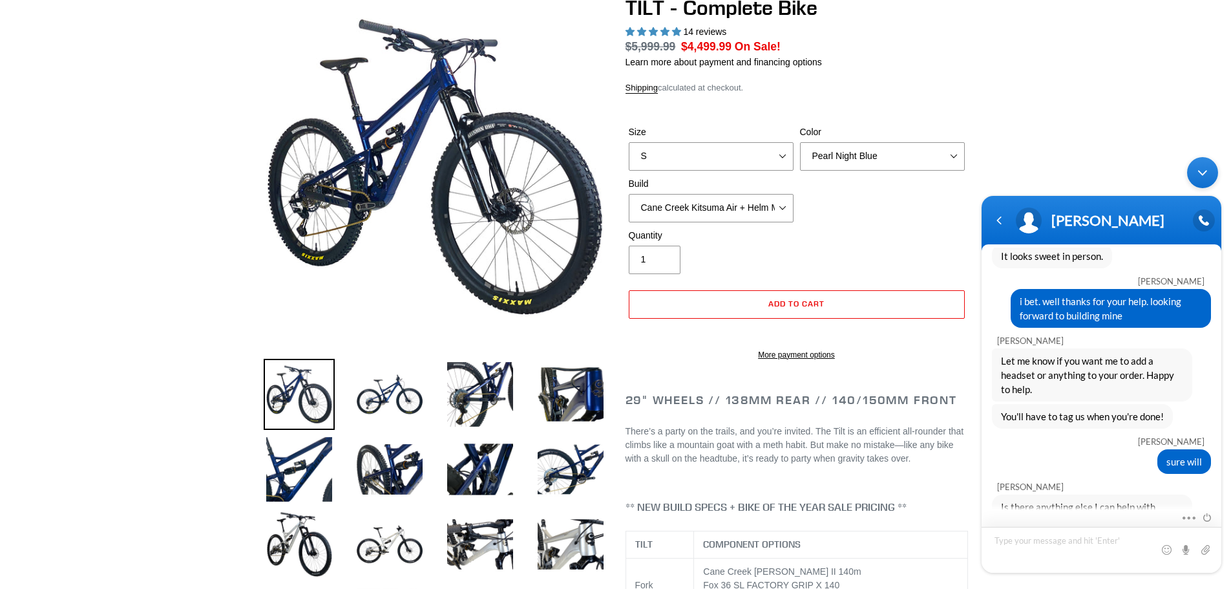
click at [1110, 543] on textarea "Type your message and hit 'Enter'" at bounding box center [1101, 550] width 240 height 46
type textarea "nah im good."
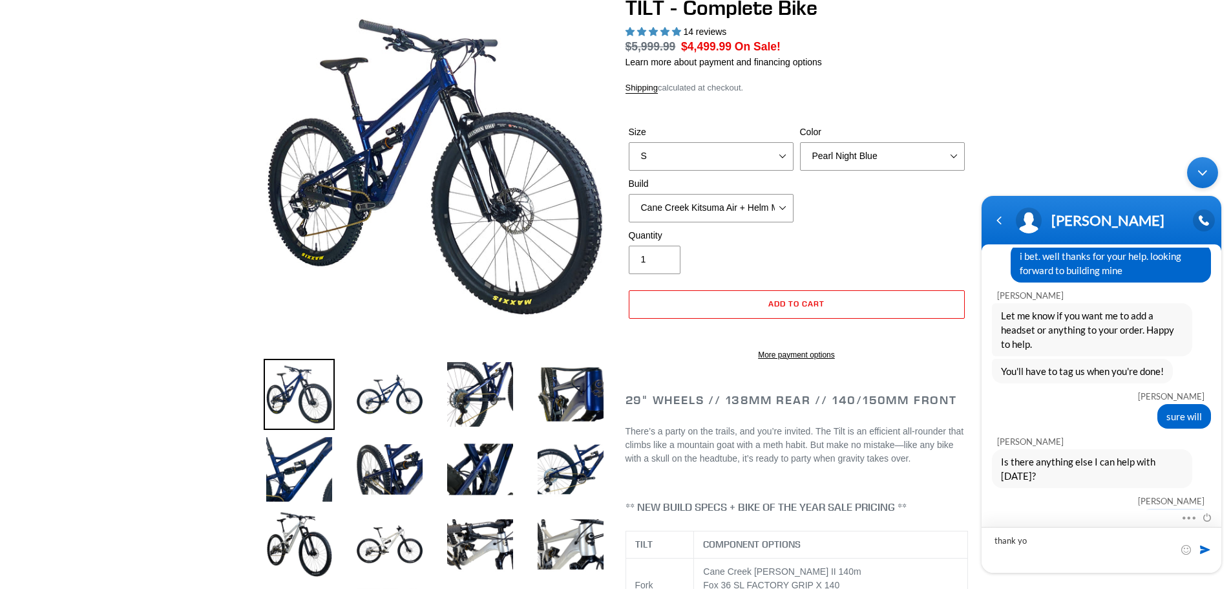
type textarea "thank you"
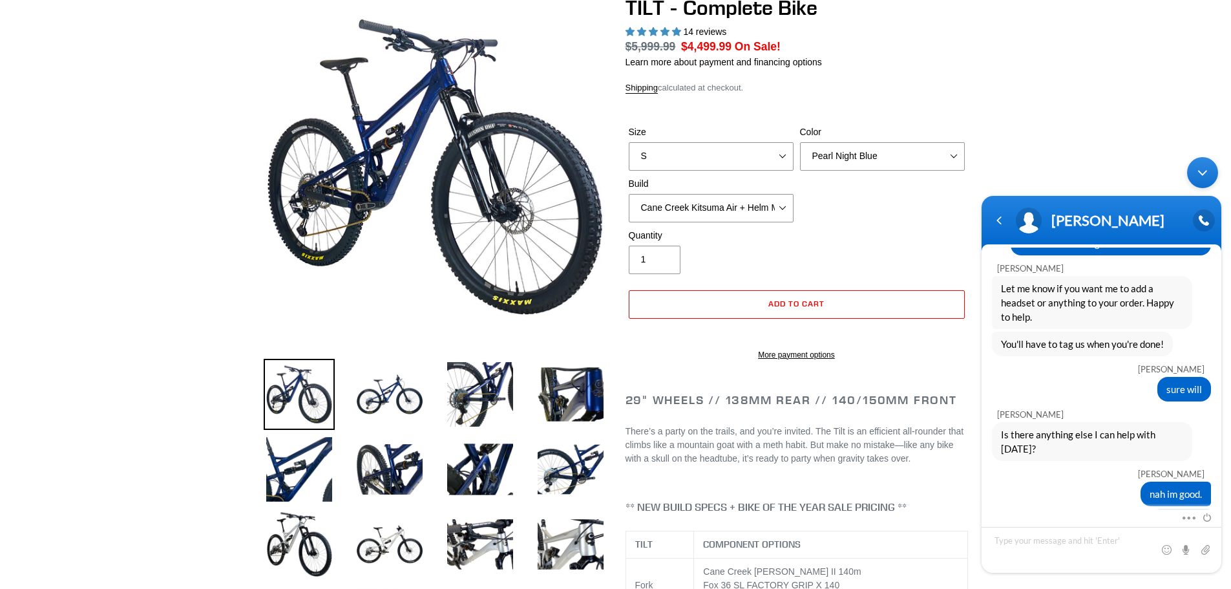
click at [1202, 169] on div "Minimize live chat window" at bounding box center [1202, 172] width 31 height 31
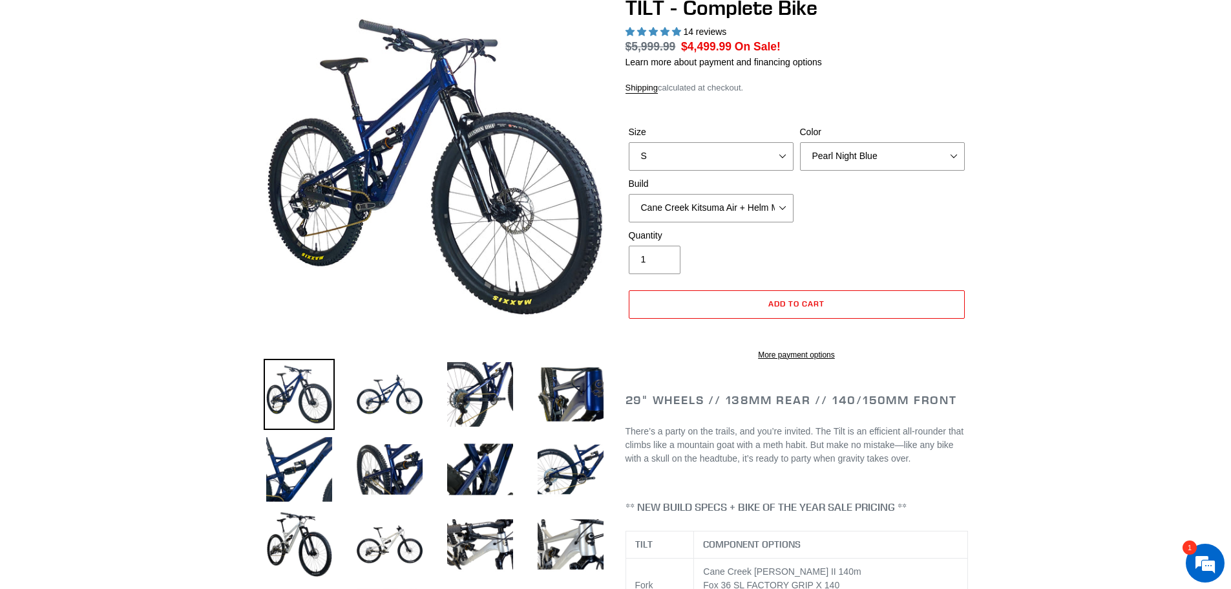
scroll to position [2103, 0]
drag, startPoint x: 215, startPoint y: 137, endPoint x: 1190, endPoint y: 557, distance: 1061.5
click at [1190, 557] on em at bounding box center [1204, 562] width 35 height 35
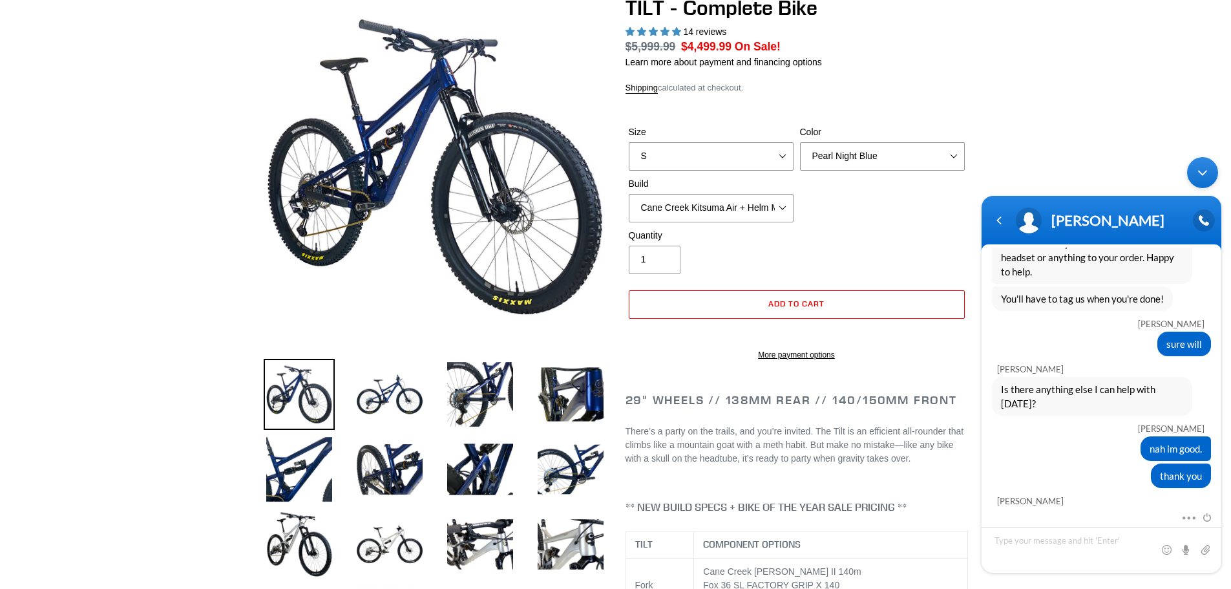
click at [1208, 171] on div "Minimize live chat window" at bounding box center [1202, 172] width 31 height 31
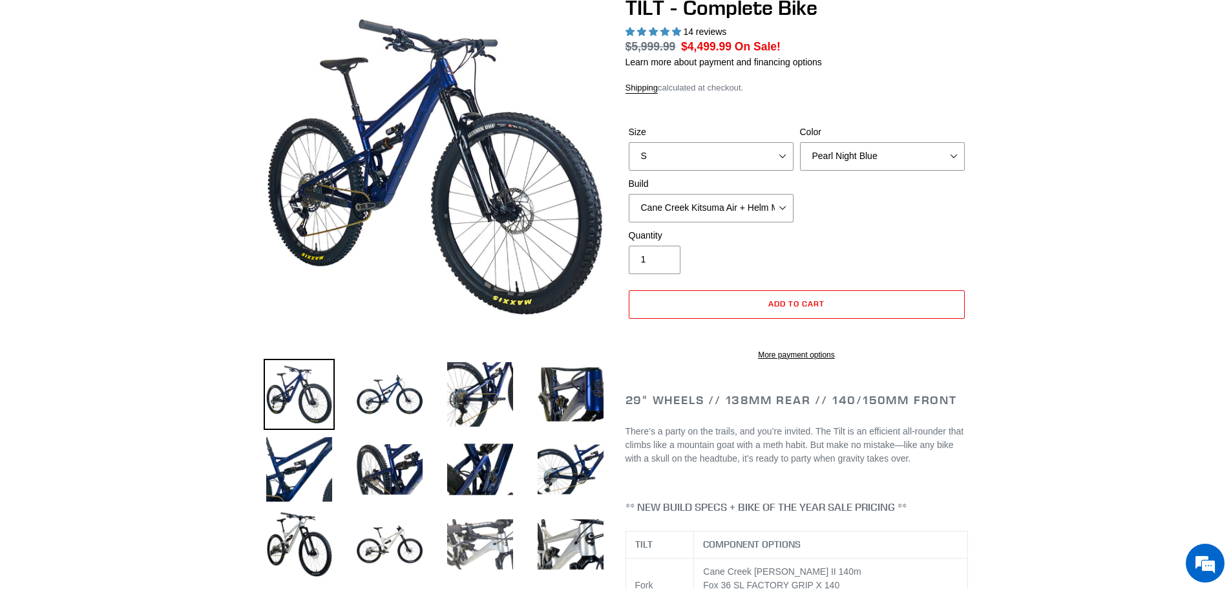
click at [497, 547] on img at bounding box center [479, 543] width 71 height 71
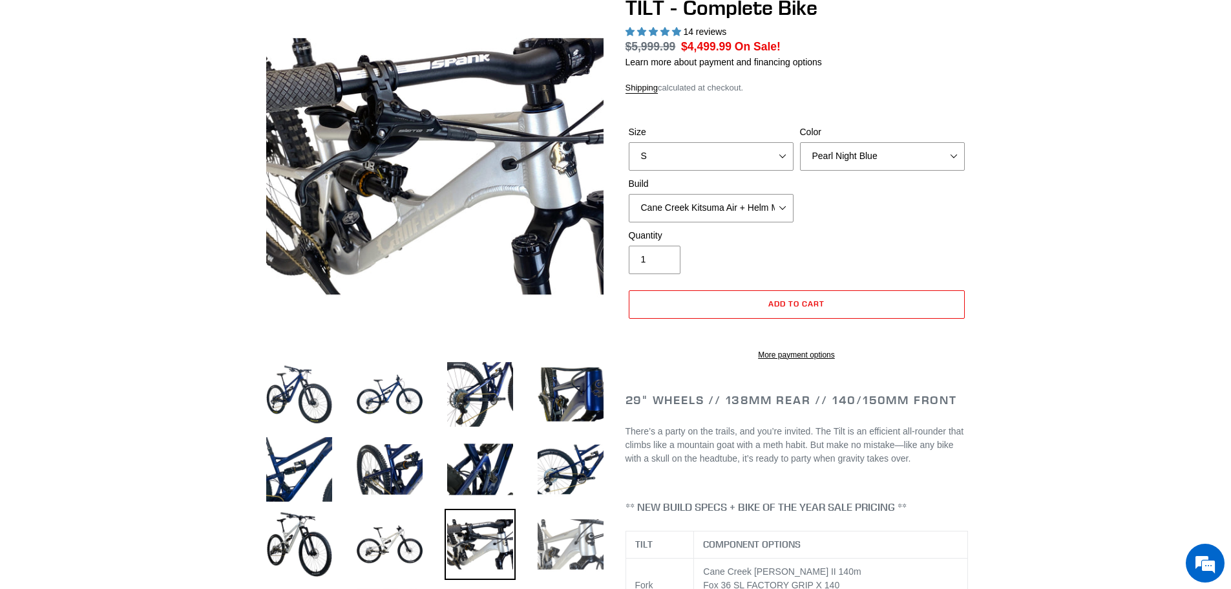
click at [581, 548] on img at bounding box center [570, 543] width 71 height 71
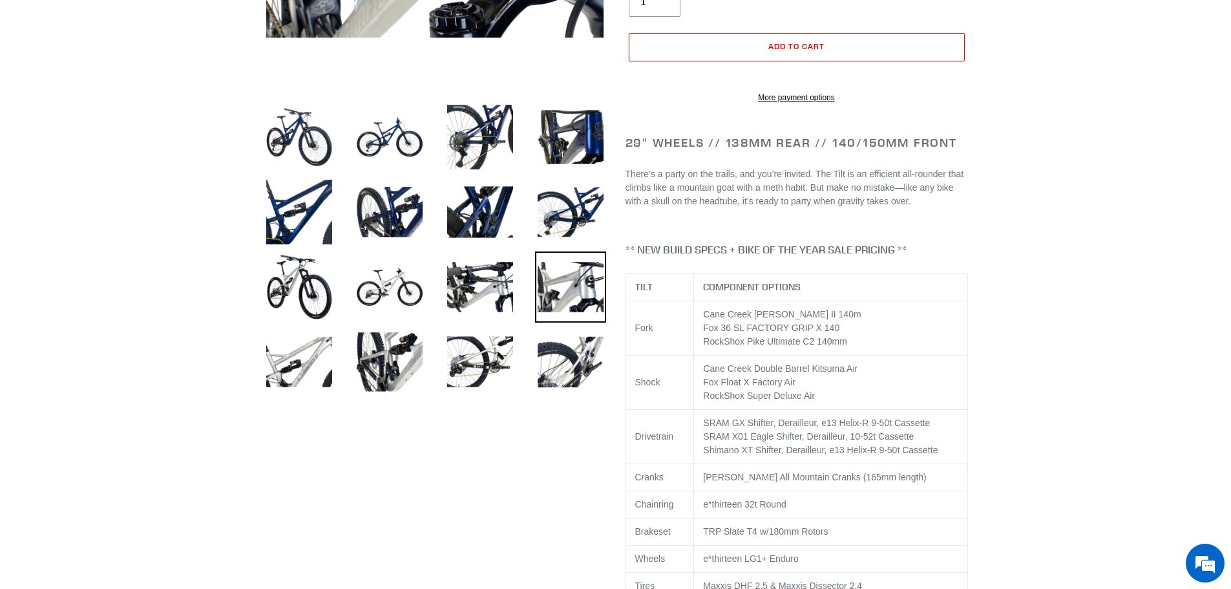
scroll to position [388, 0]
